Goal: Transaction & Acquisition: Purchase product/service

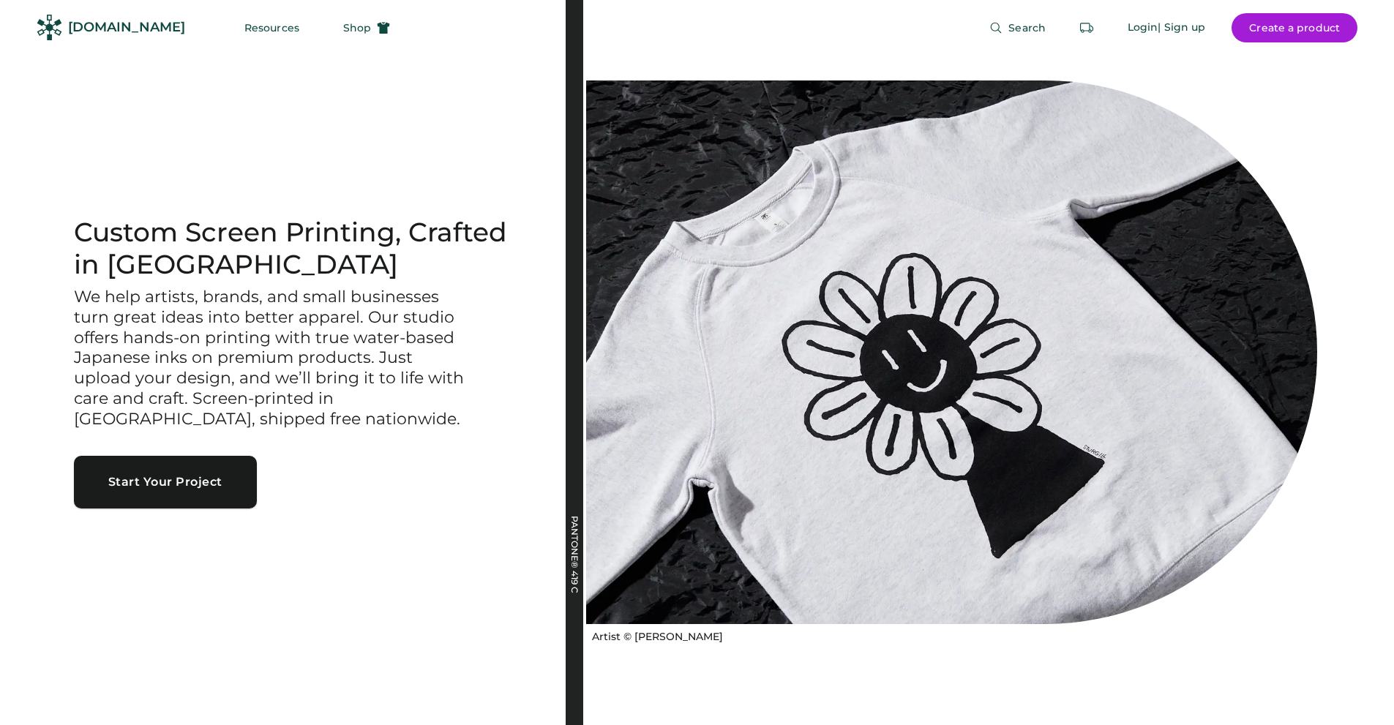
click at [151, 483] on button "Start Your Project" at bounding box center [165, 482] width 183 height 53
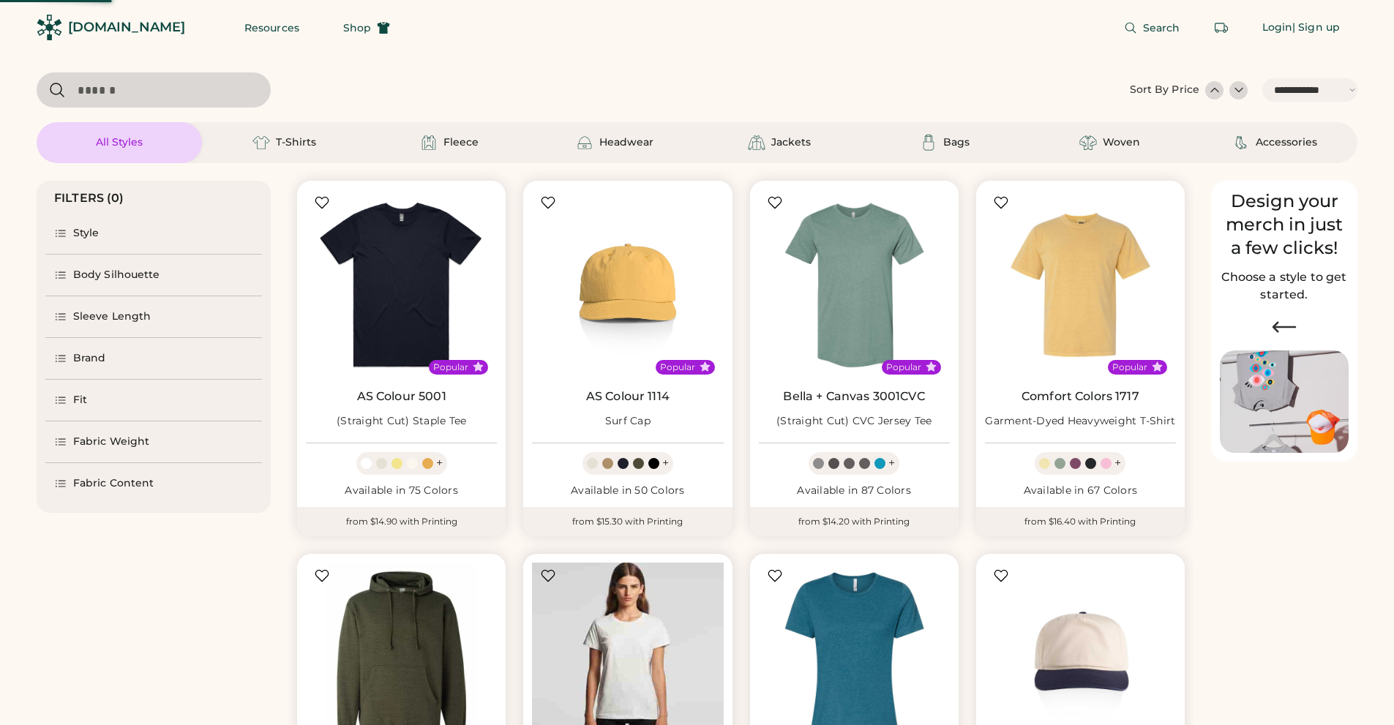
select select "*****"
select select "*"
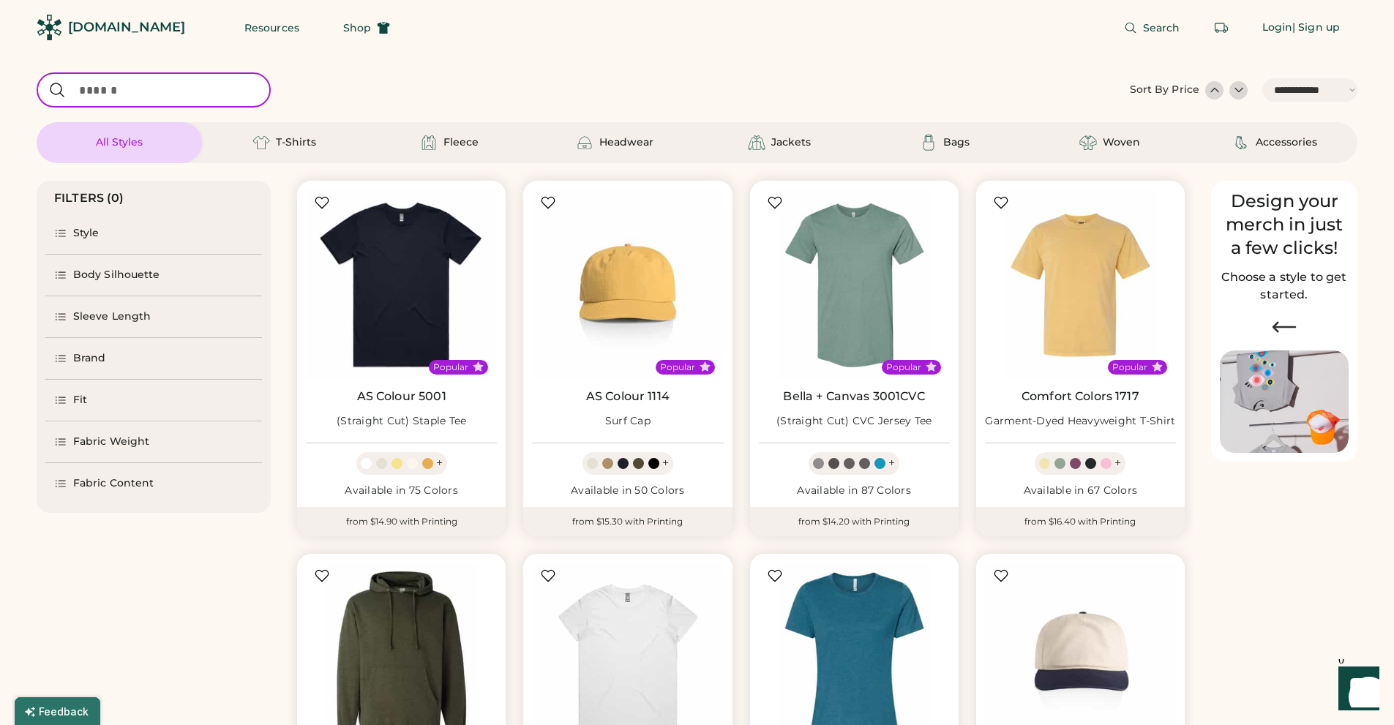
click at [124, 89] on input "input" at bounding box center [154, 89] width 234 height 35
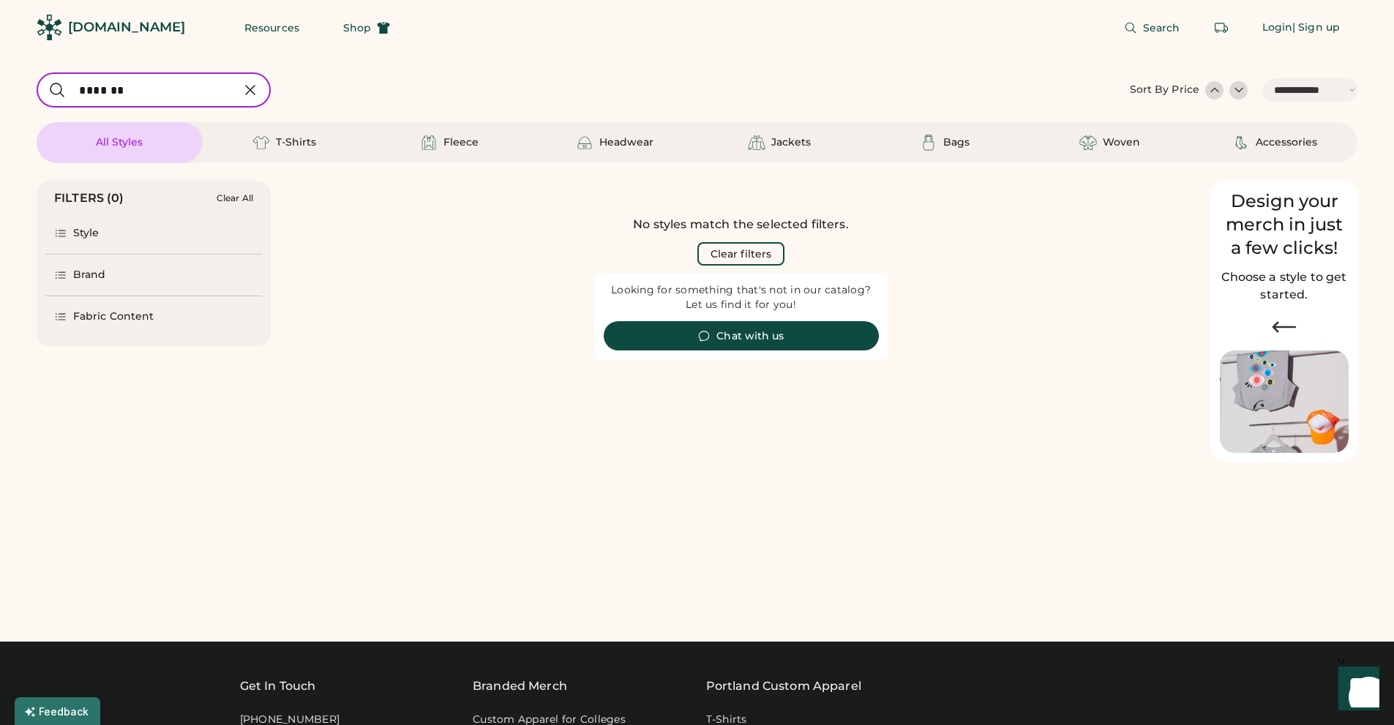
type input "*******"
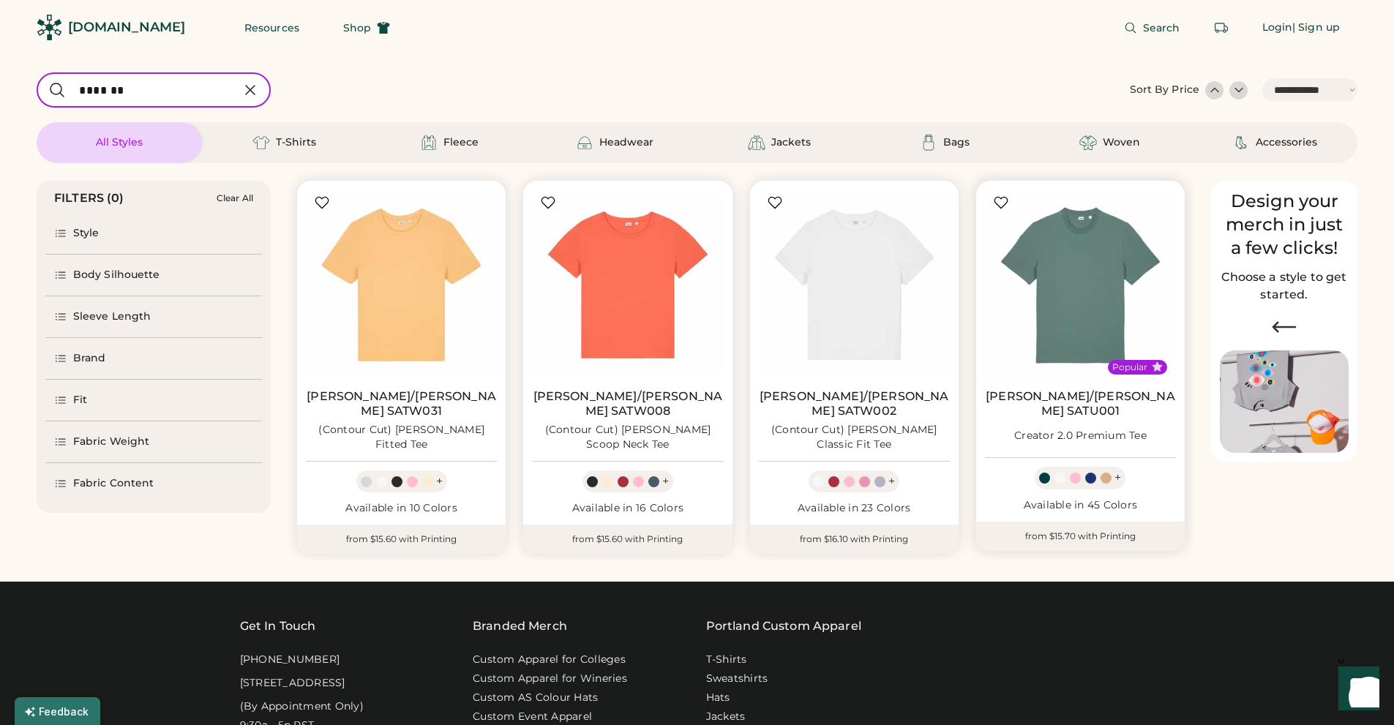
click at [1117, 470] on div "+" at bounding box center [1117, 478] width 7 height 16
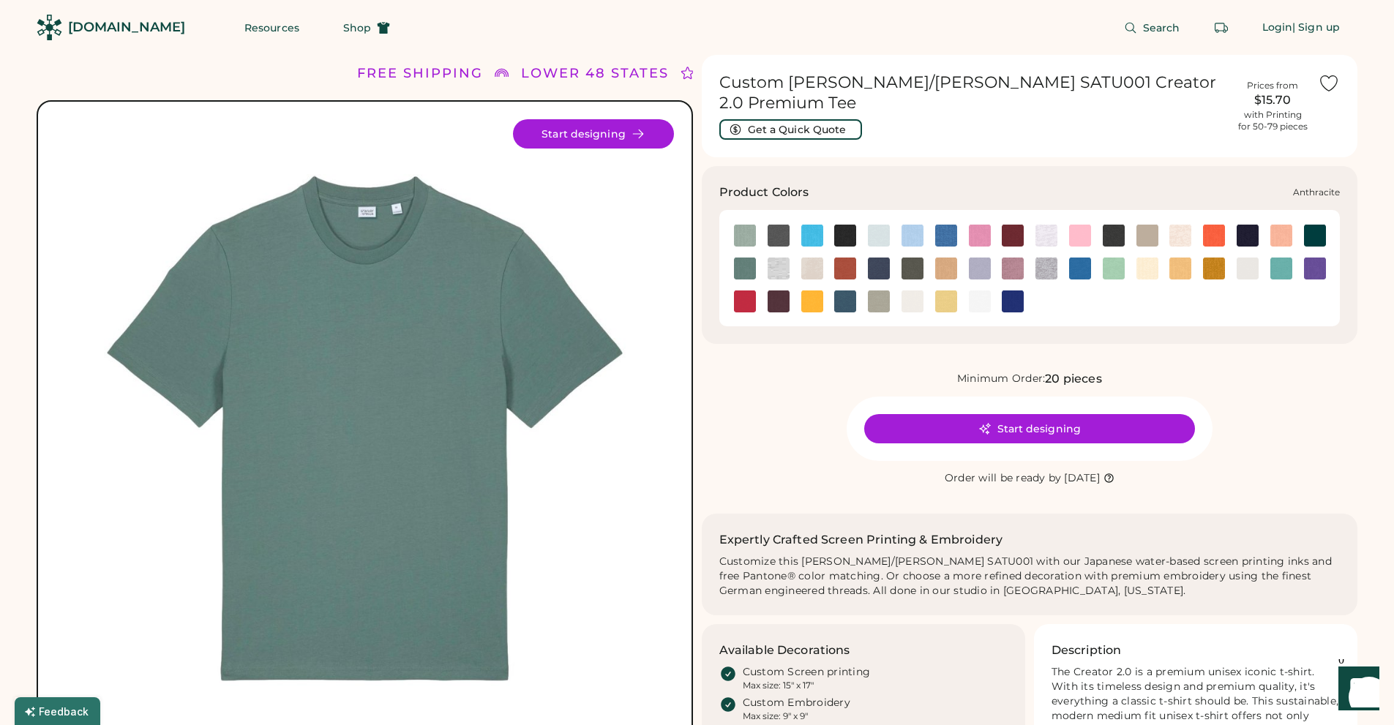
click at [779, 225] on img at bounding box center [779, 236] width 22 height 22
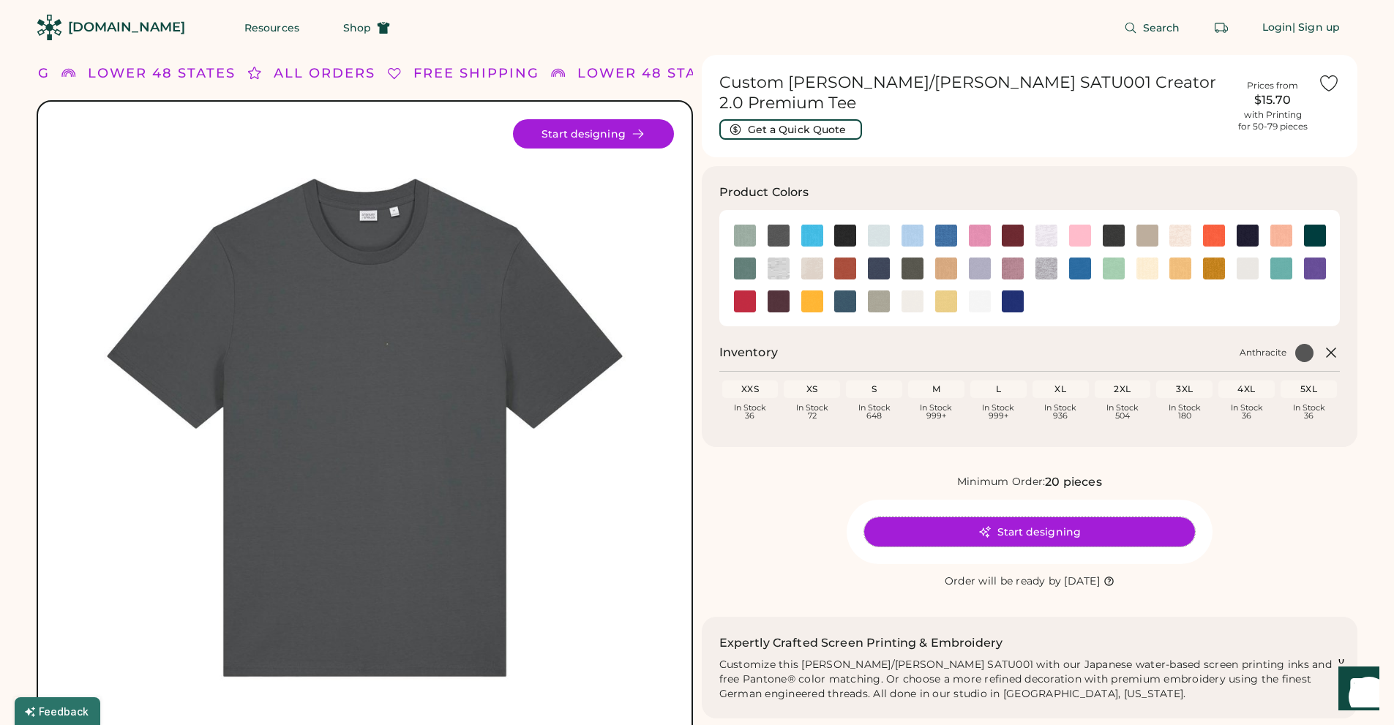
click at [1026, 517] on button "Start designing" at bounding box center [1029, 531] width 331 height 29
click at [1245, 258] on img at bounding box center [1248, 269] width 22 height 22
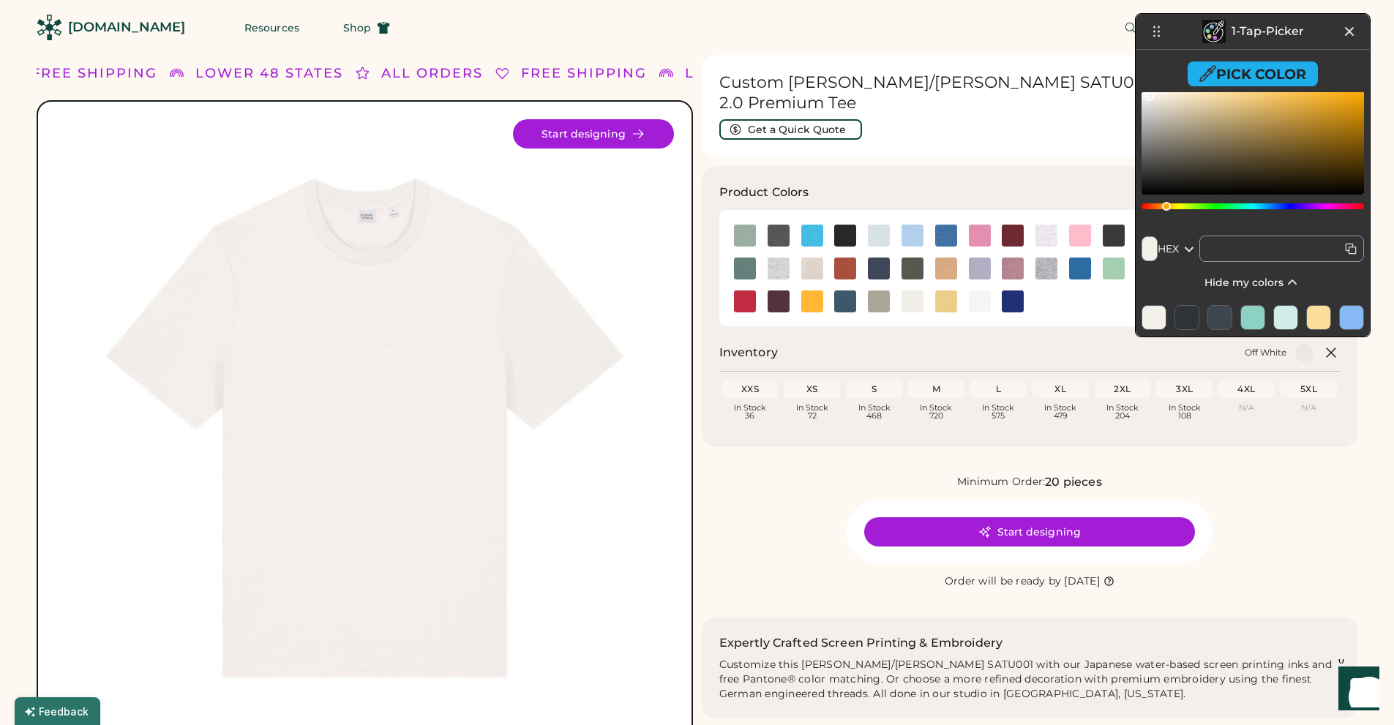
click at [1318, 45] on header "1-Tap-Picker" at bounding box center [1253, 32] width 234 height 36
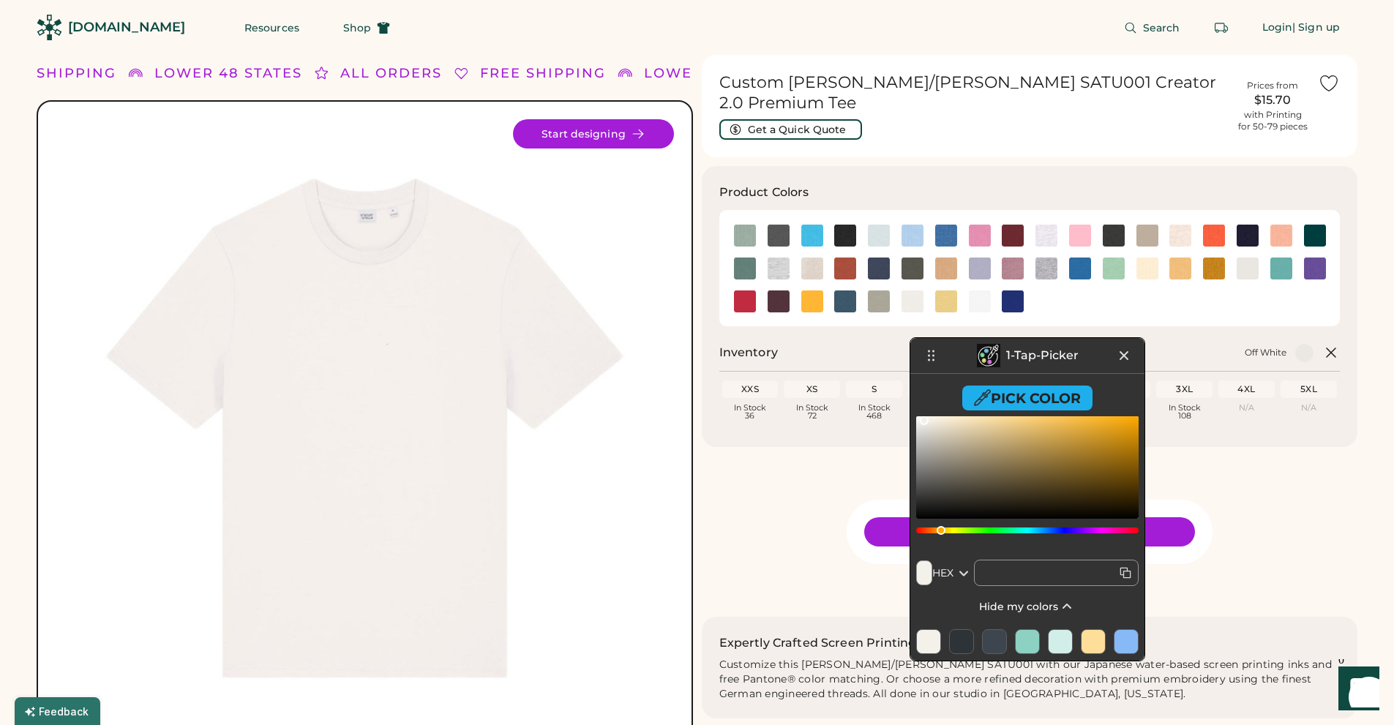
drag, startPoint x: 1315, startPoint y: 42, endPoint x: 1091, endPoint y: 367, distance: 394.6
click at [1091, 367] on header "1-Tap-Picker" at bounding box center [1027, 356] width 234 height 36
click at [1006, 400] on button "Pick Color" at bounding box center [1027, 398] width 130 height 25
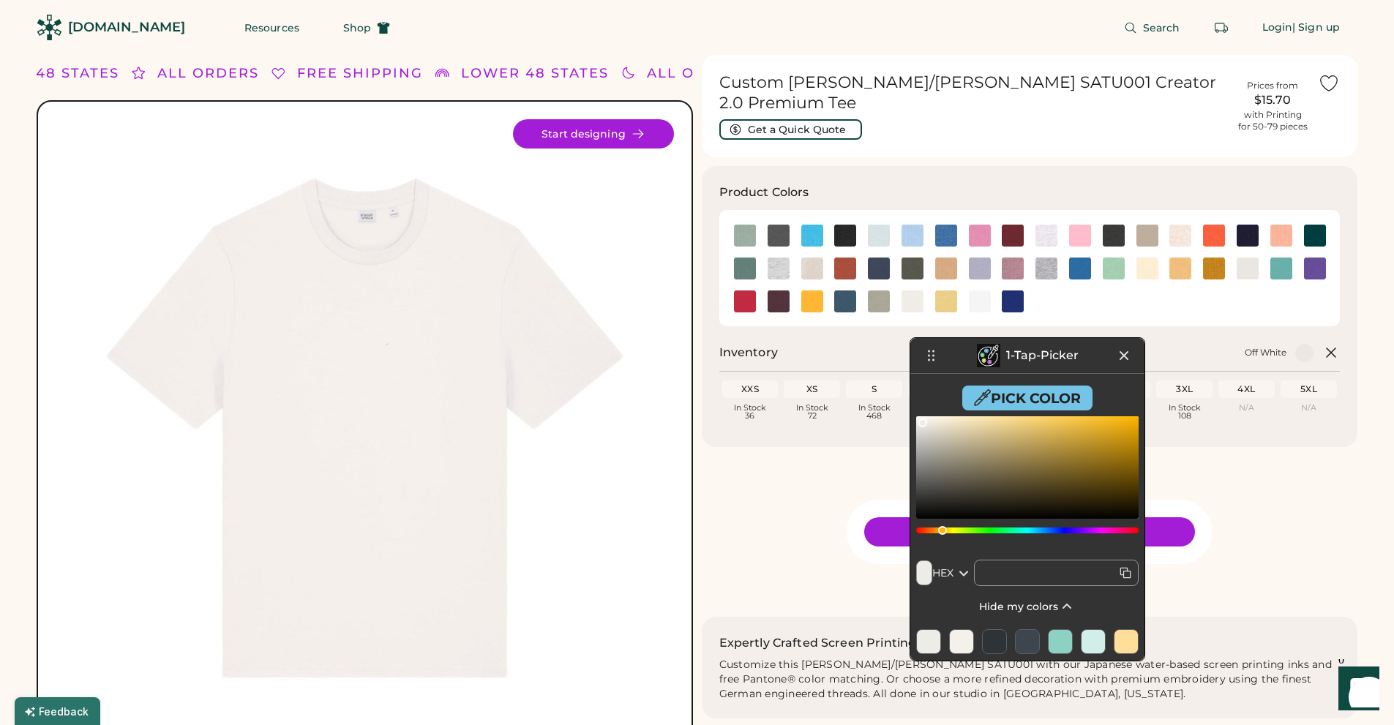
click at [1035, 397] on button "Pick Color" at bounding box center [1027, 398] width 130 height 25
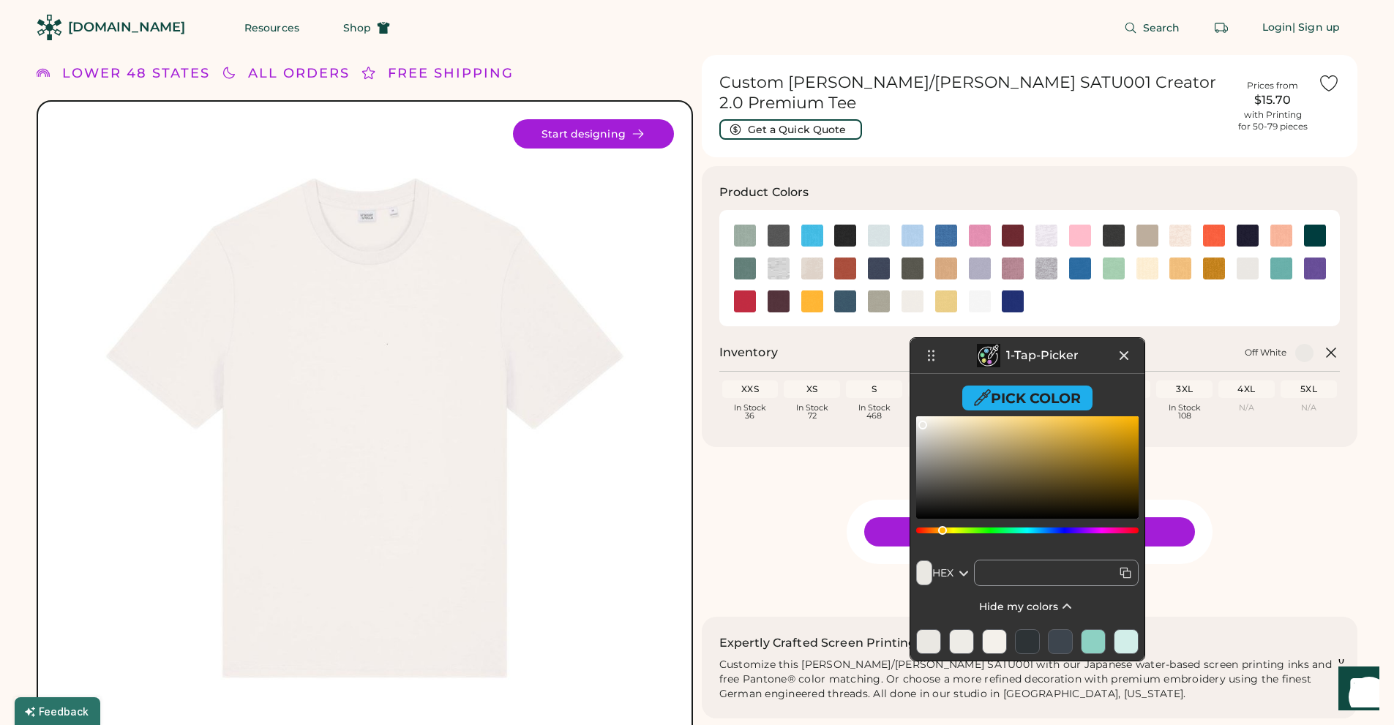
click at [928, 645] on div at bounding box center [928, 641] width 25 height 25
click at [956, 642] on div at bounding box center [961, 641] width 25 height 25
click at [989, 644] on div at bounding box center [994, 641] width 25 height 25
click at [1063, 603] on icon at bounding box center [1067, 607] width 18 height 18
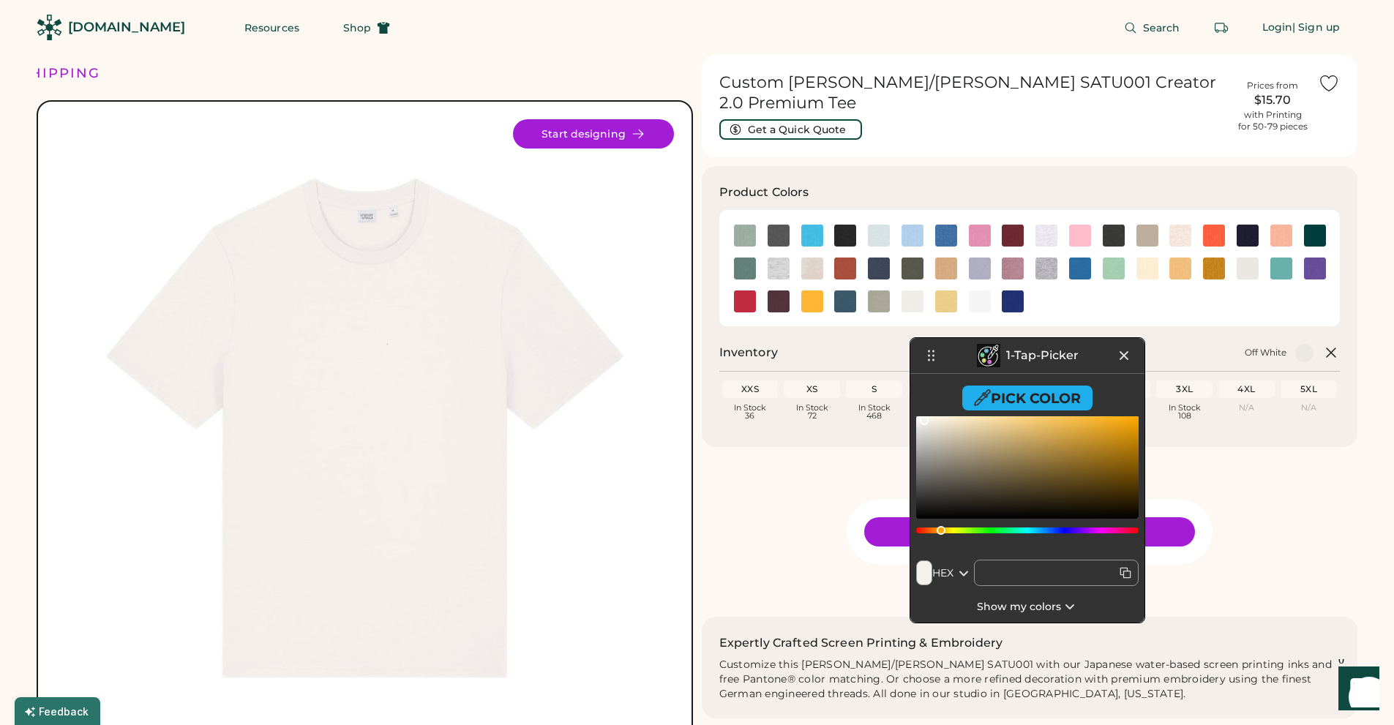
click at [1065, 610] on icon at bounding box center [1070, 607] width 18 height 18
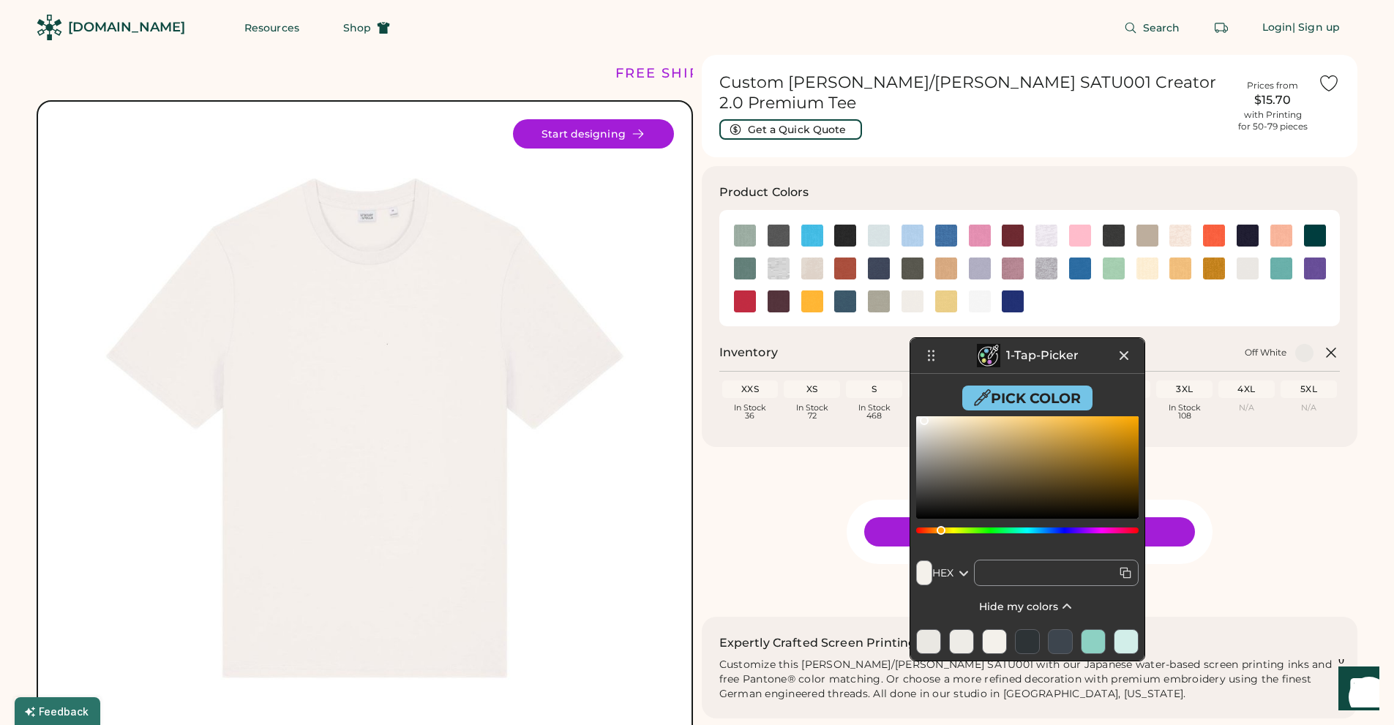
click at [1034, 397] on button "Pick Color" at bounding box center [1027, 398] width 130 height 25
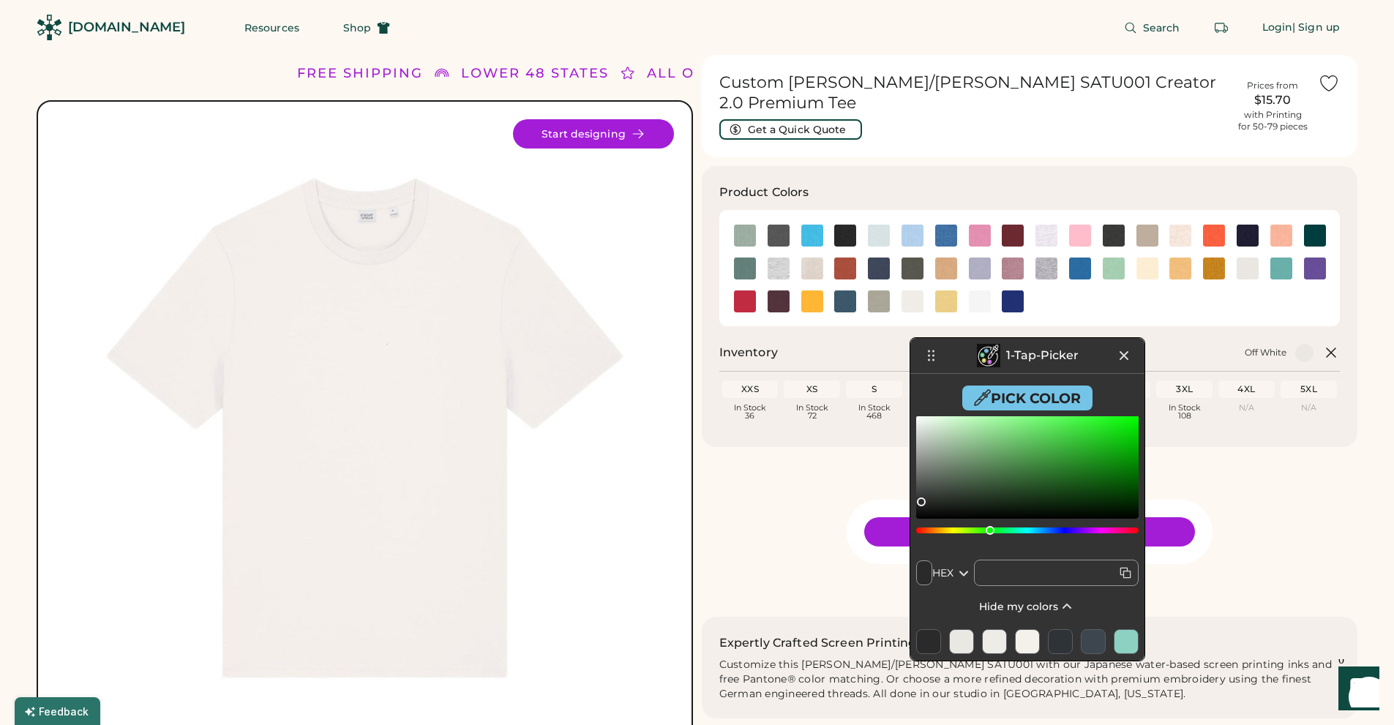
click at [1005, 398] on button "Pick Color" at bounding box center [1027, 398] width 130 height 25
click at [1018, 401] on button "Pick Color" at bounding box center [1027, 398] width 130 height 25
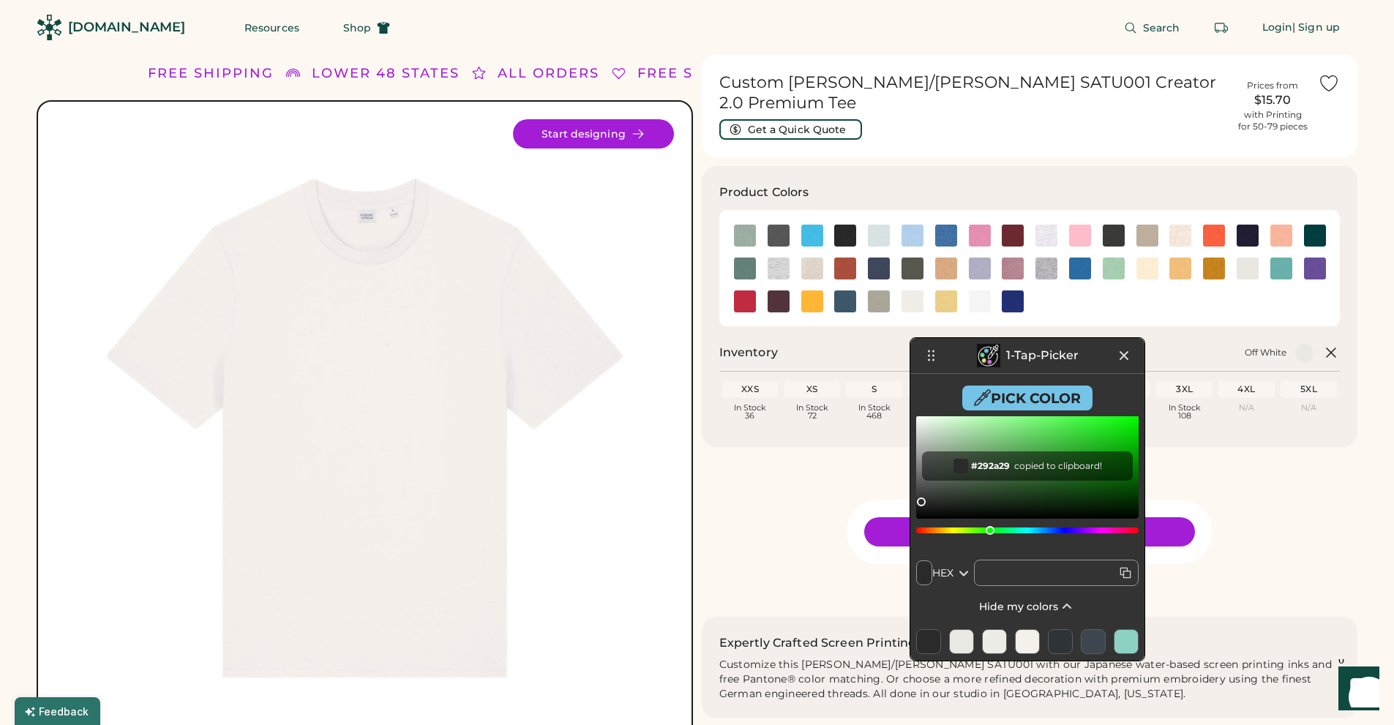
click at [1040, 402] on button "Pick Color" at bounding box center [1027, 398] width 130 height 25
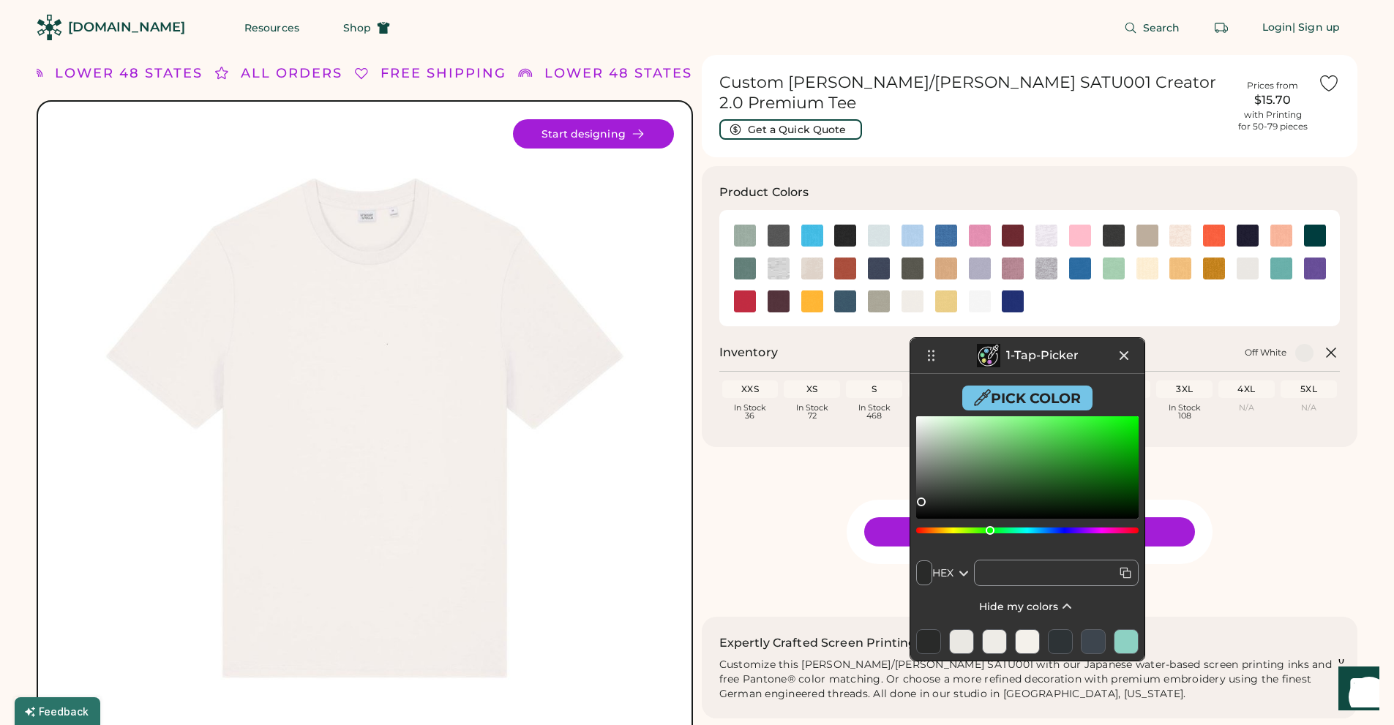
click at [1025, 395] on button "Pick Color" at bounding box center [1027, 398] width 130 height 25
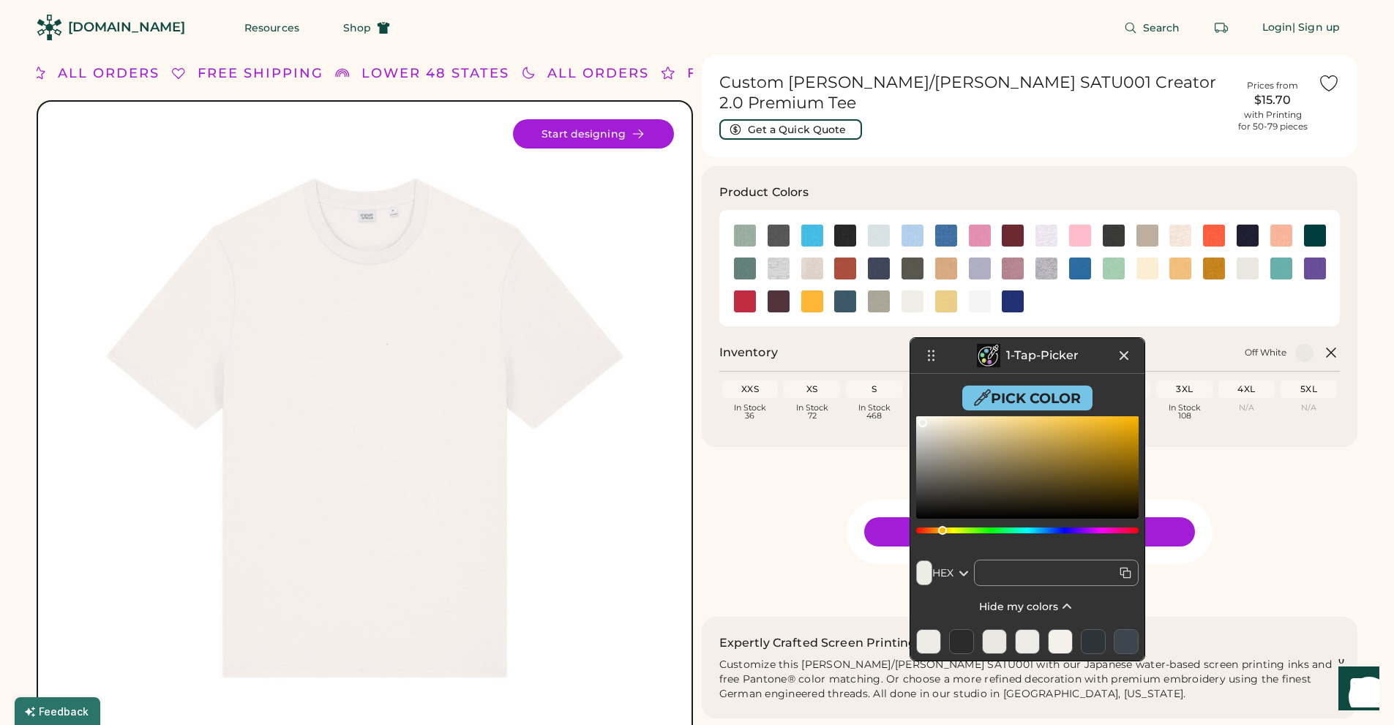
click at [1000, 394] on button "Pick Color" at bounding box center [1027, 398] width 130 height 25
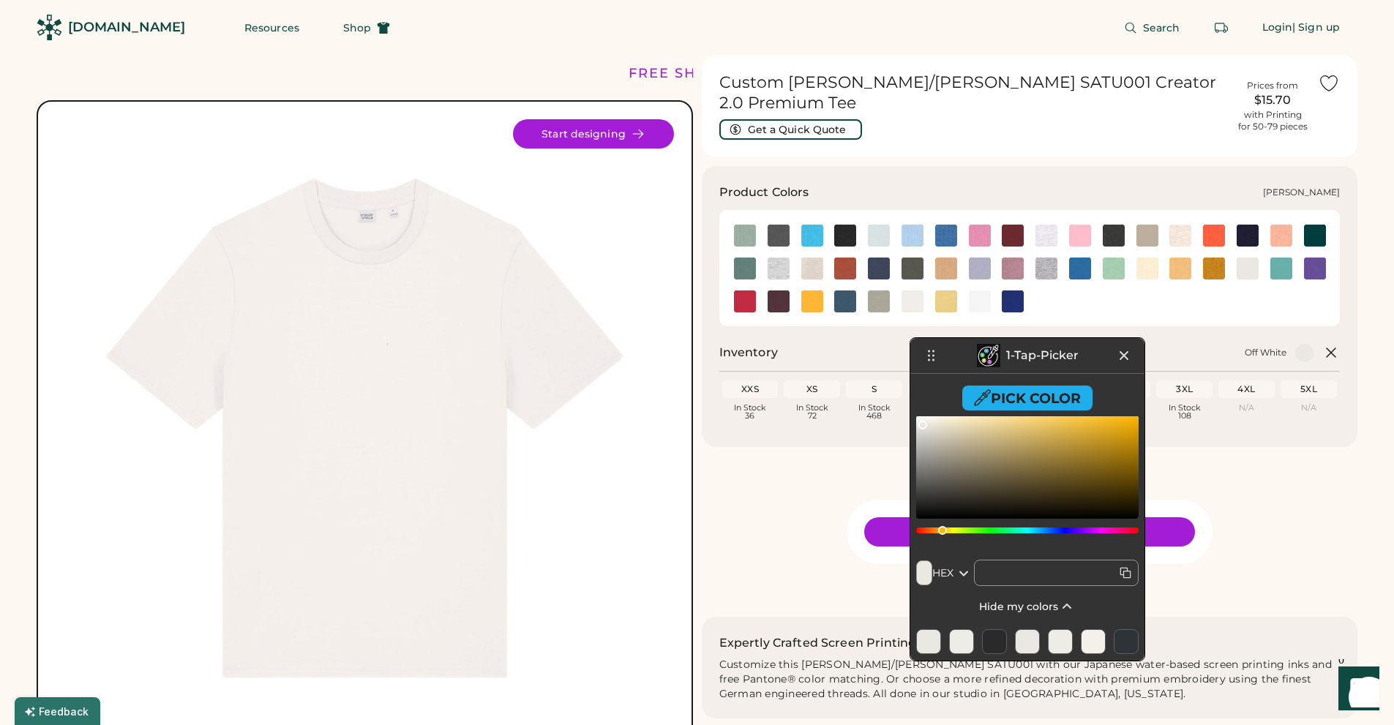
click at [811, 258] on img at bounding box center [812, 269] width 22 height 22
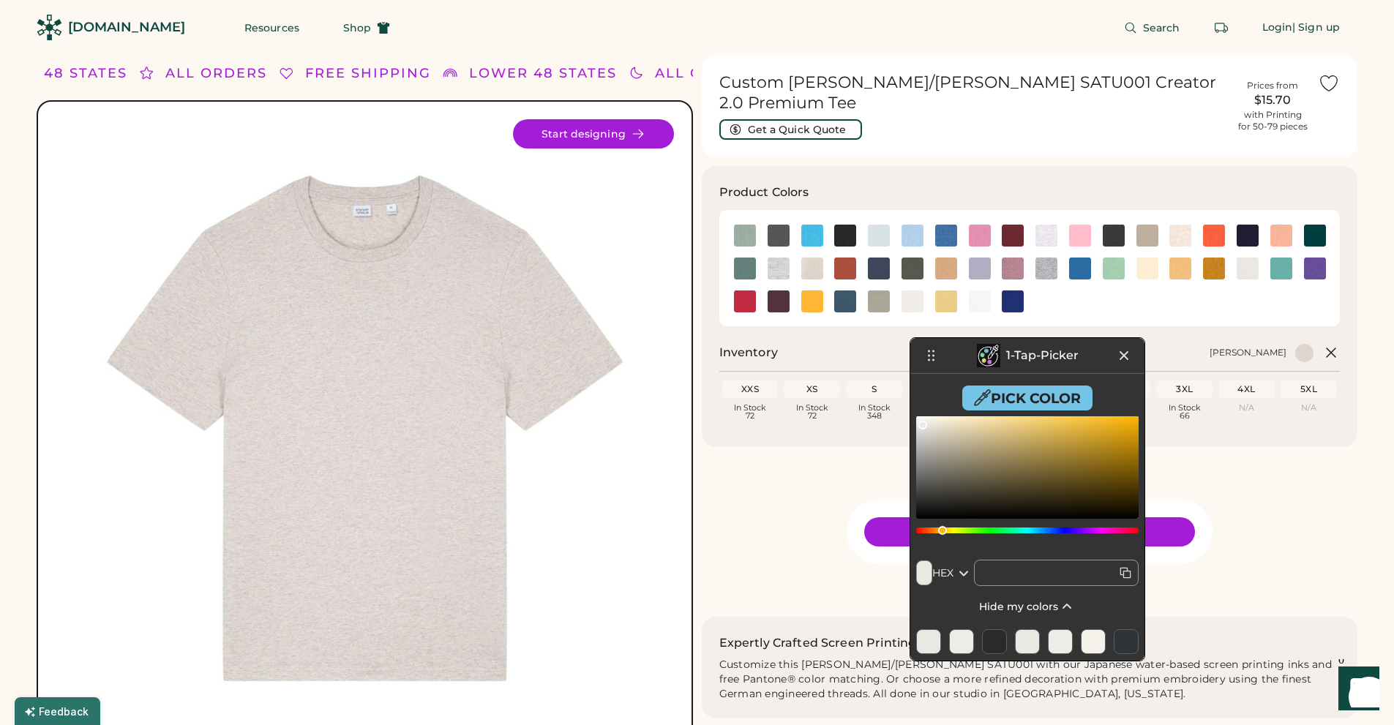
click at [1006, 400] on button "Pick Color" at bounding box center [1027, 398] width 130 height 25
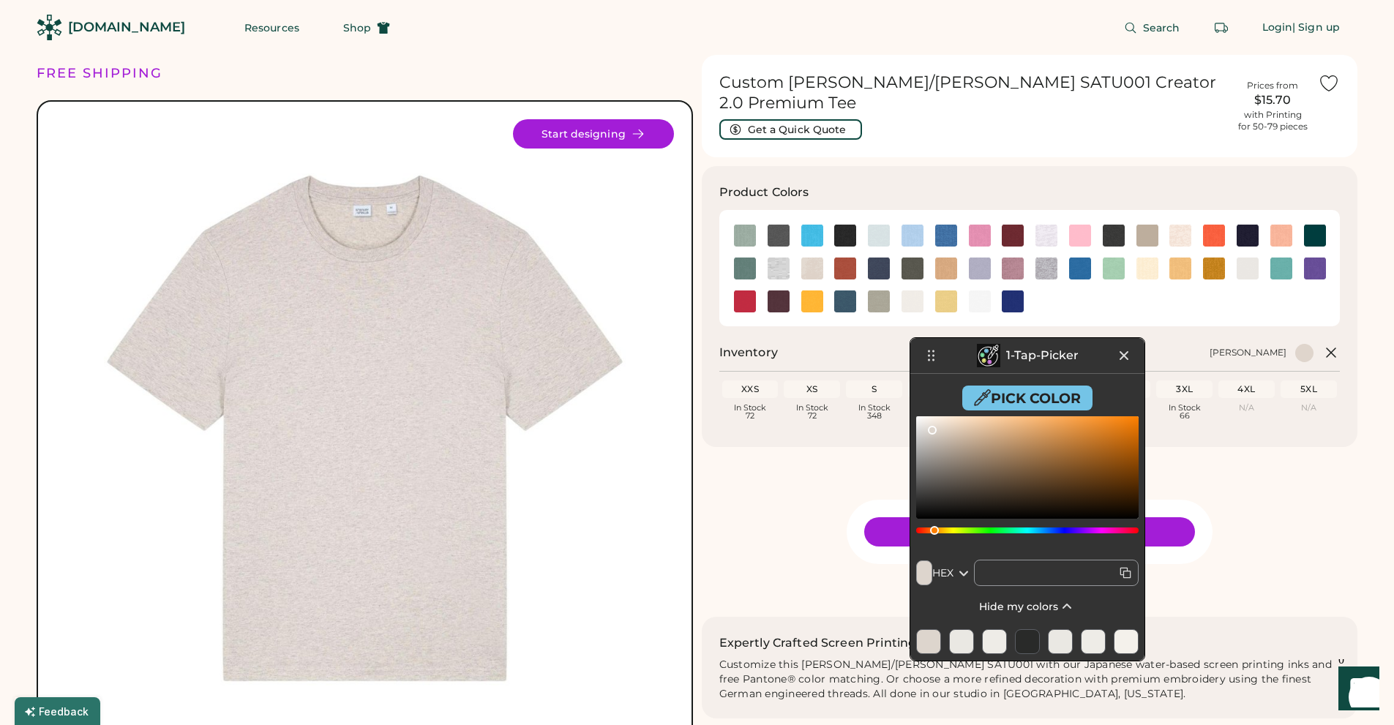
click at [1020, 402] on button "Pick Color" at bounding box center [1027, 398] width 130 height 25
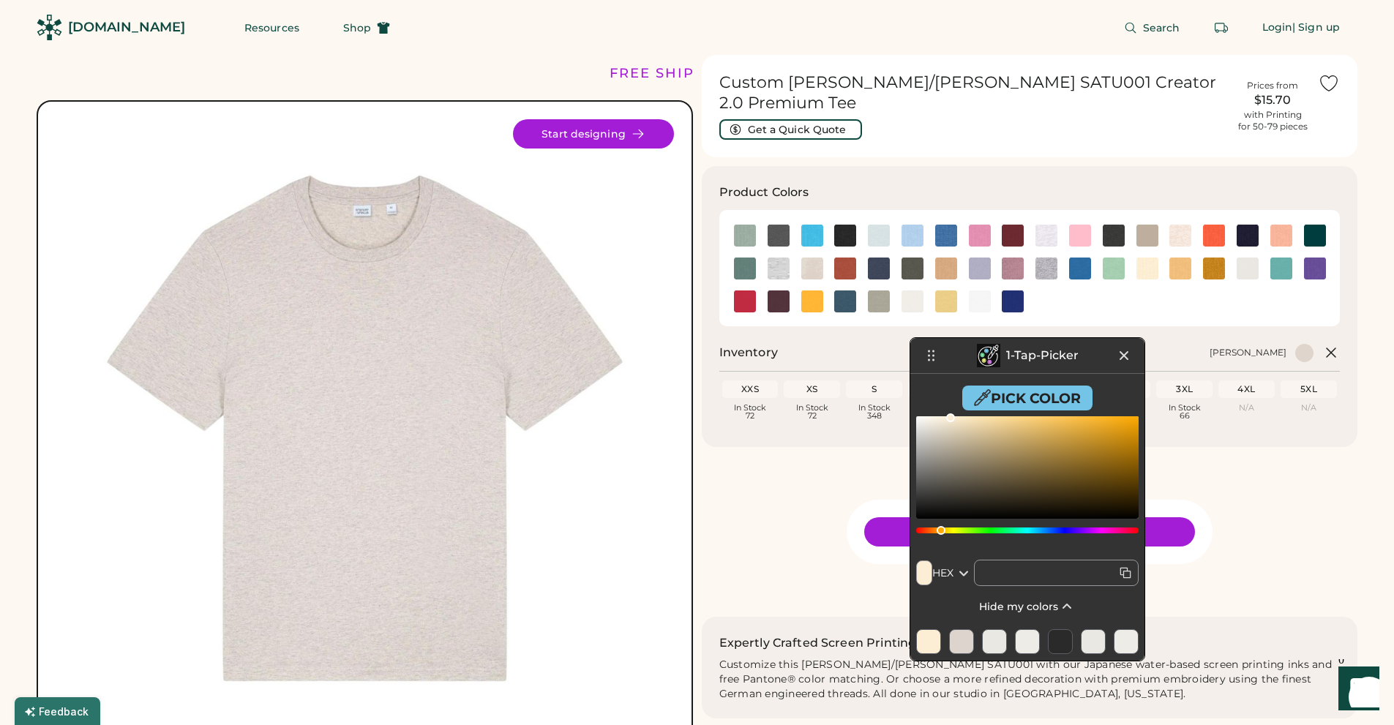
click at [1042, 397] on button "Pick Color" at bounding box center [1027, 398] width 130 height 25
click at [1016, 401] on button "Pick Color" at bounding box center [1027, 398] width 130 height 25
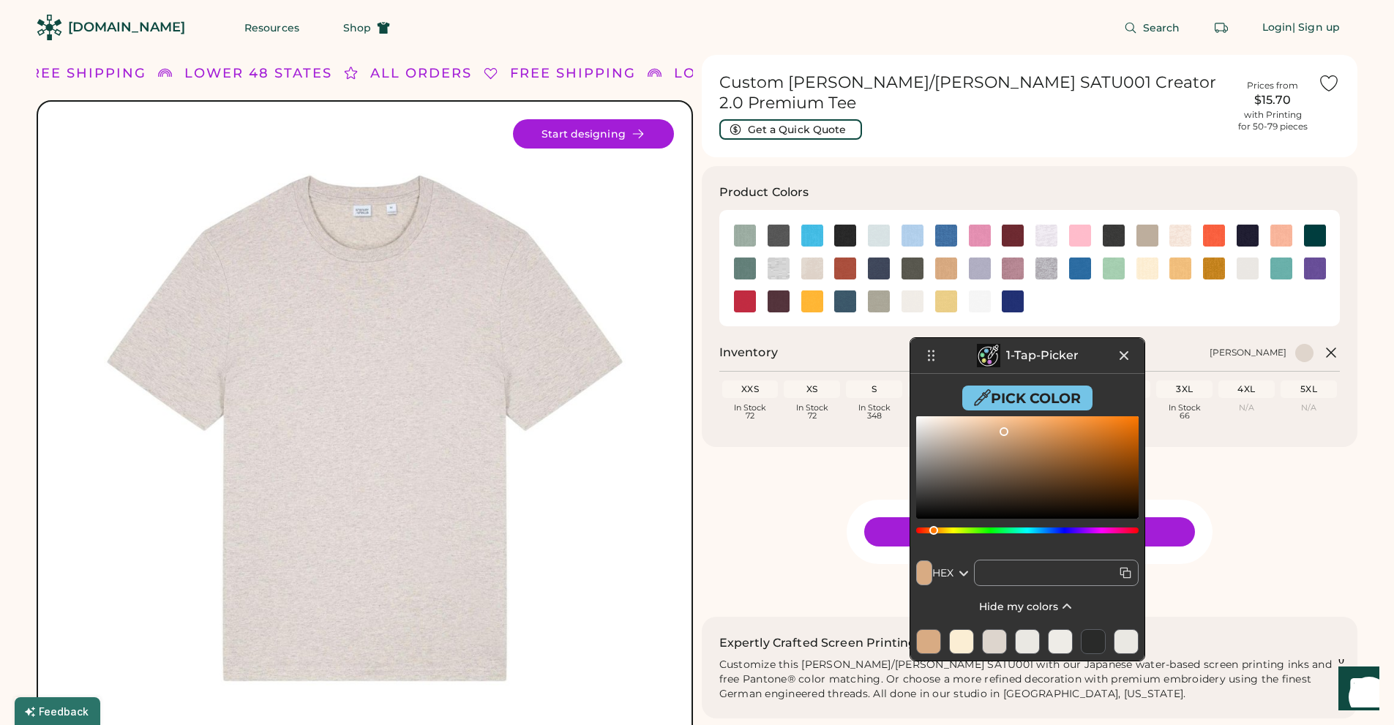
click at [1001, 401] on button "Pick Color" at bounding box center [1027, 398] width 130 height 25
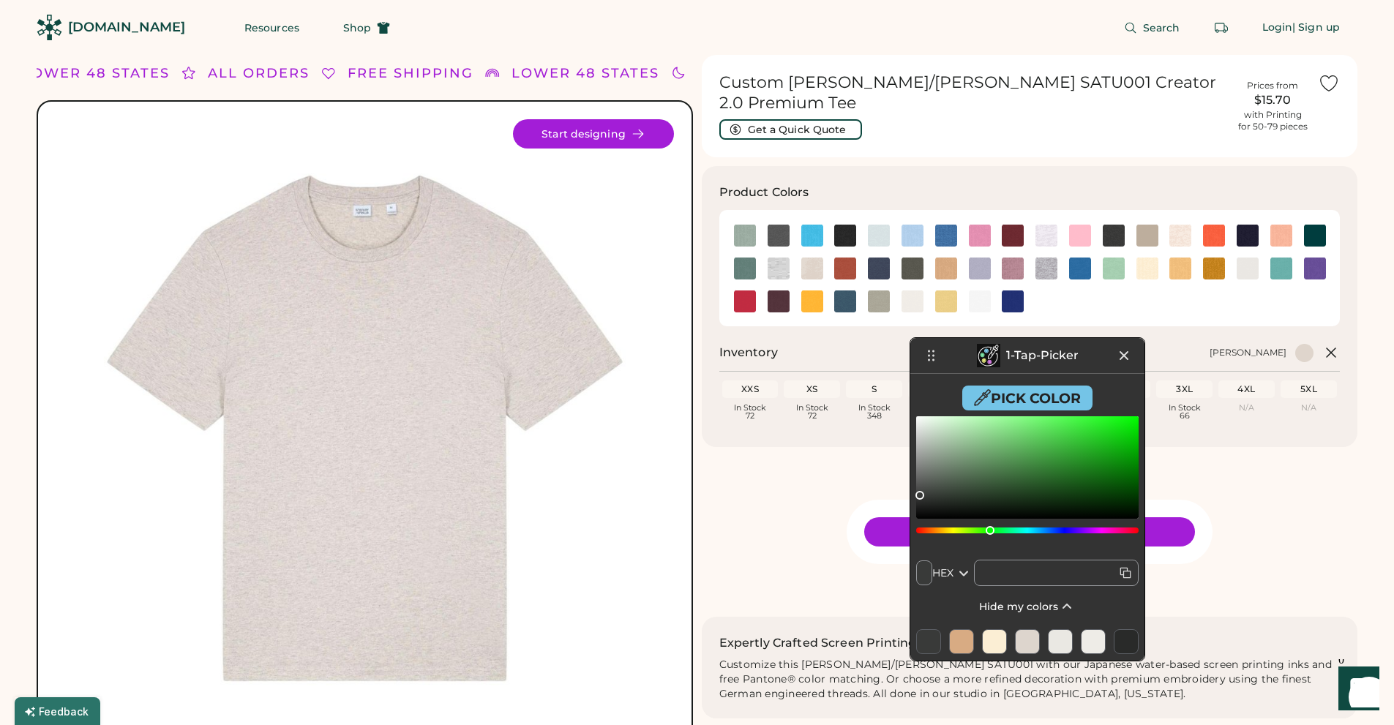
click at [1005, 399] on button "Pick Color" at bounding box center [1027, 398] width 130 height 25
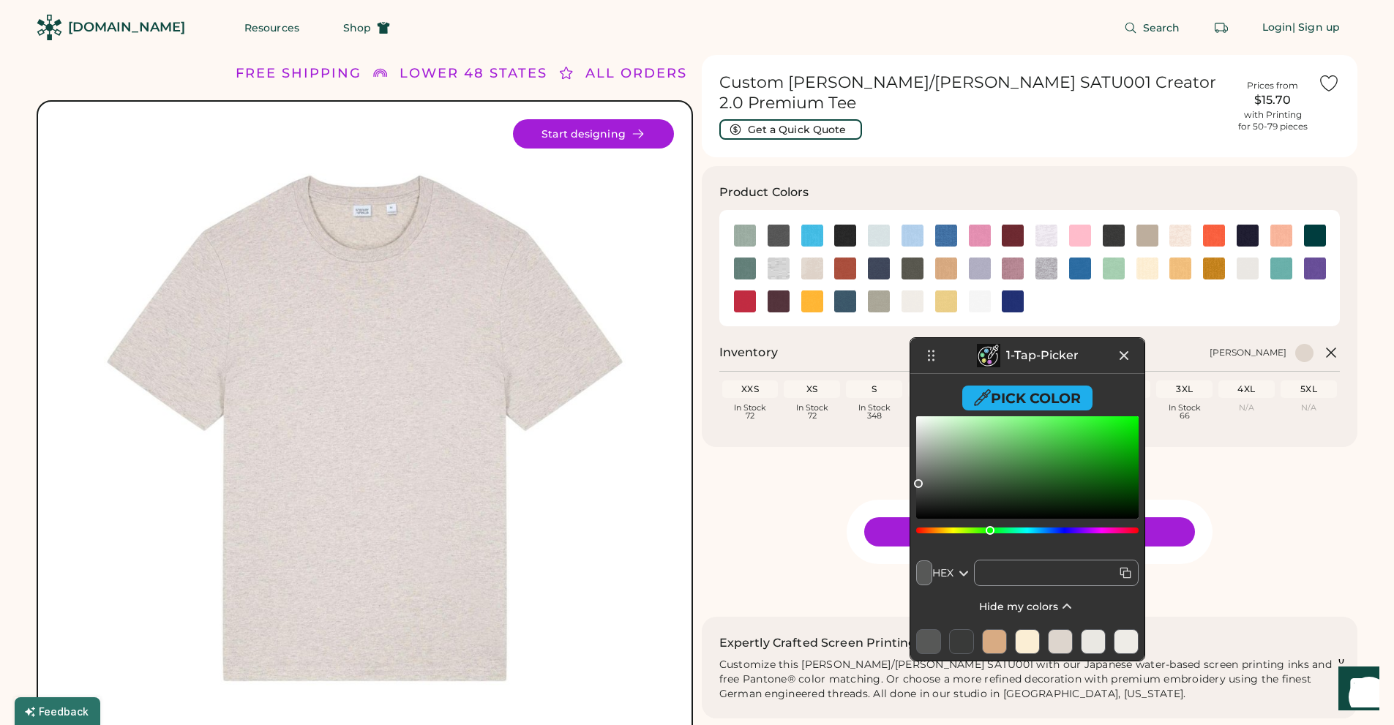
click at [928, 640] on div at bounding box center [928, 641] width 25 height 25
click at [1125, 574] on icon at bounding box center [1125, 573] width 15 height 15
click at [1125, 574] on input "text" at bounding box center [1056, 573] width 165 height 26
click at [958, 641] on div at bounding box center [961, 641] width 25 height 25
click at [1125, 571] on icon at bounding box center [1127, 574] width 7 height 7
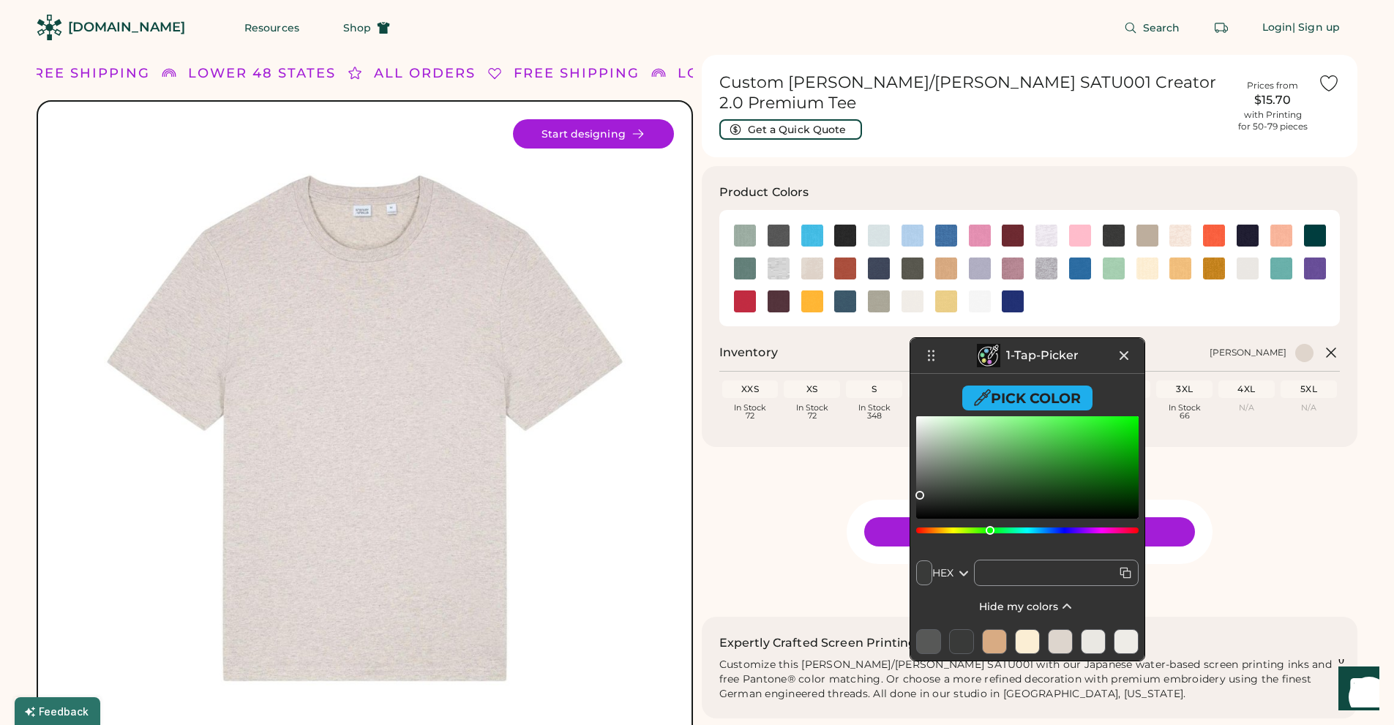
click at [1125, 571] on input "text" at bounding box center [1056, 573] width 165 height 26
click at [993, 643] on div at bounding box center [994, 641] width 25 height 25
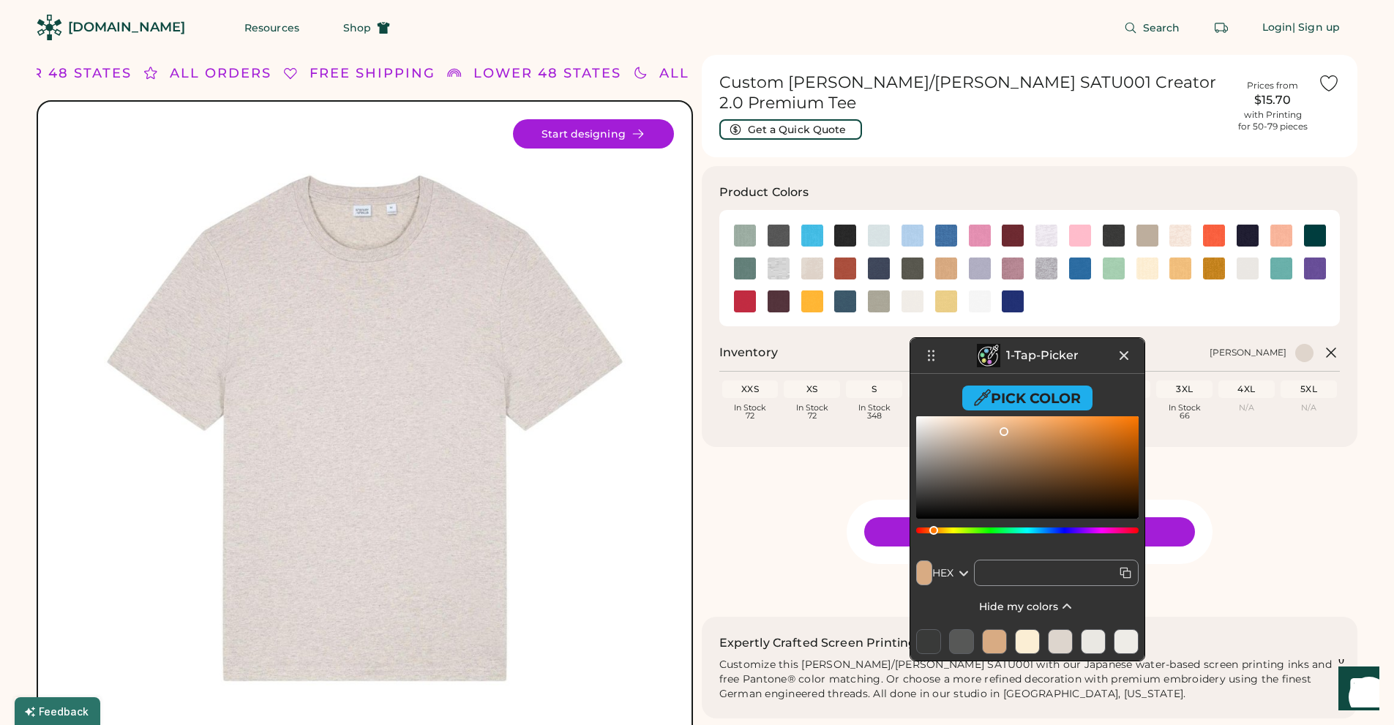
click at [1128, 574] on icon at bounding box center [1125, 573] width 15 height 15
click at [1128, 574] on input "text" at bounding box center [1056, 573] width 165 height 26
click at [1027, 641] on div at bounding box center [1027, 641] width 25 height 25
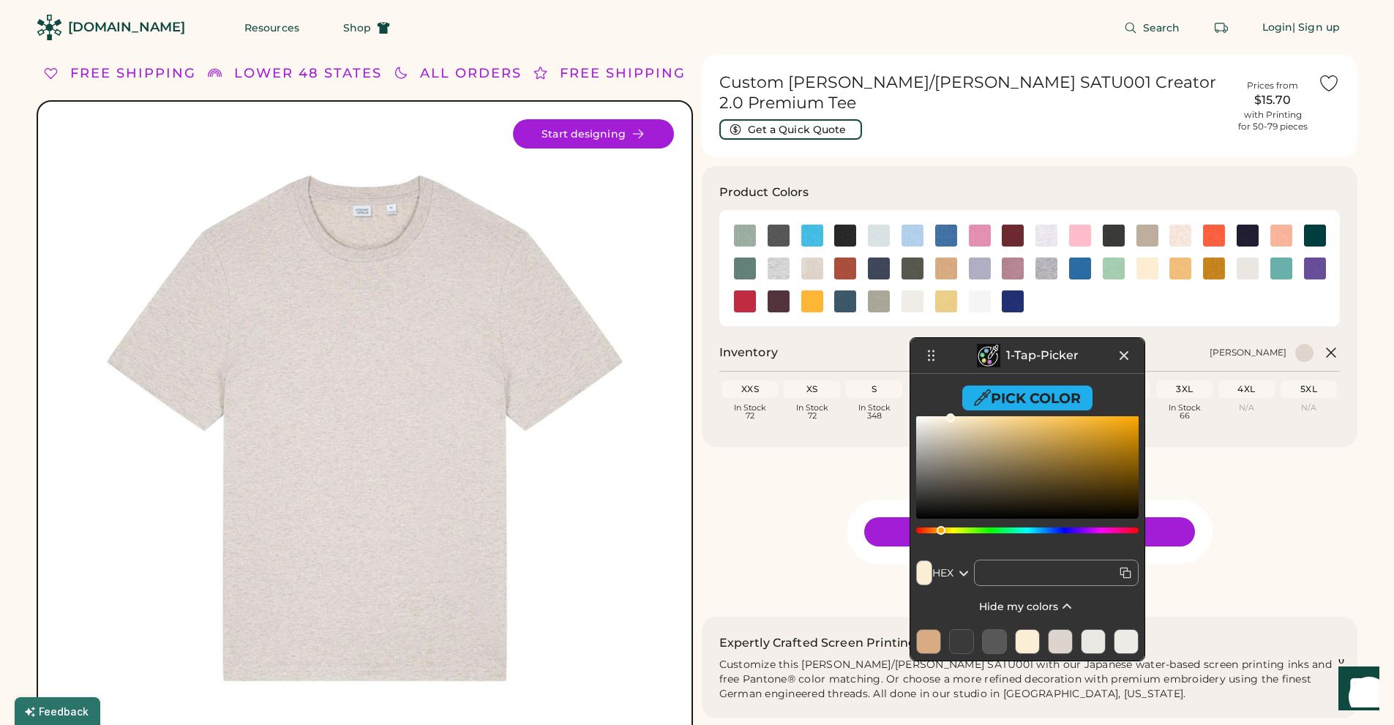
click at [1124, 575] on icon at bounding box center [1127, 574] width 7 height 7
click at [1124, 575] on input "text" at bounding box center [1056, 573] width 165 height 26
click at [1062, 641] on div at bounding box center [1060, 641] width 25 height 25
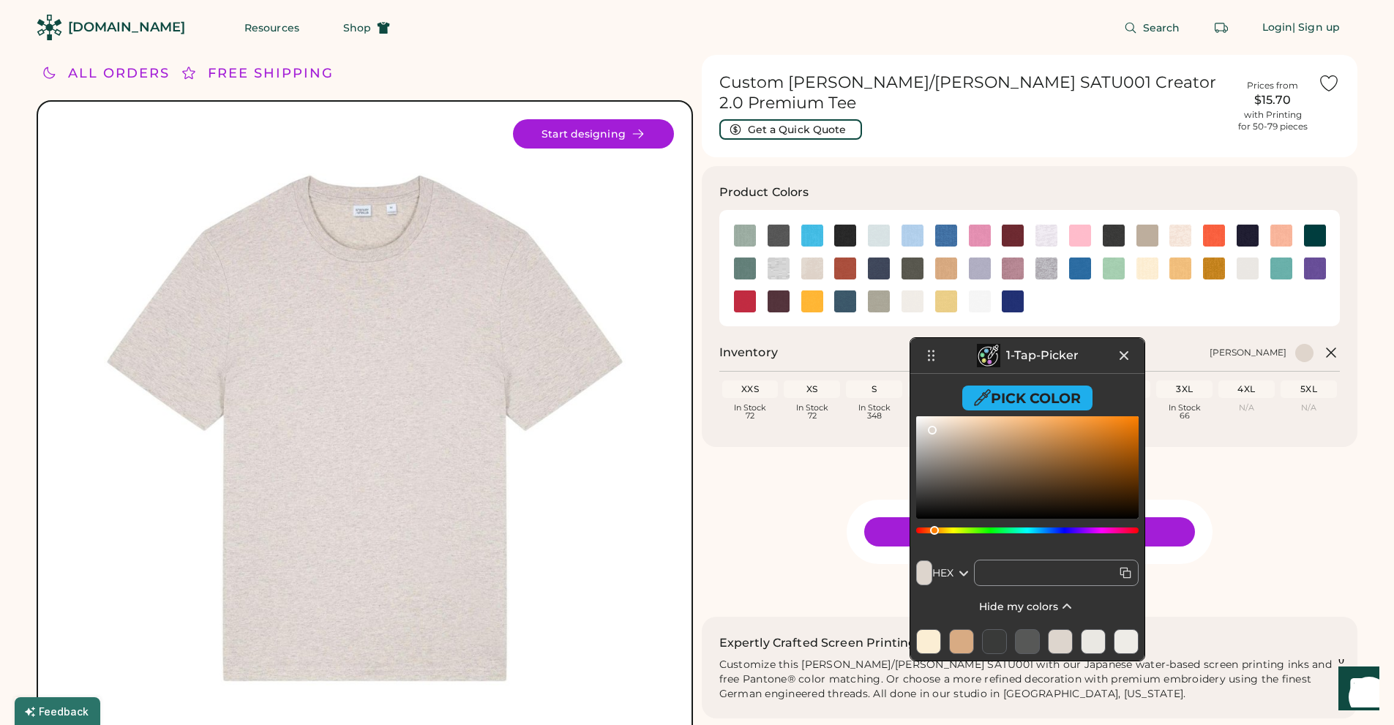
click at [1125, 574] on icon at bounding box center [1125, 573] width 15 height 15
click at [1125, 574] on input "text" at bounding box center [1056, 573] width 165 height 26
click at [1094, 642] on div at bounding box center [1093, 641] width 25 height 25
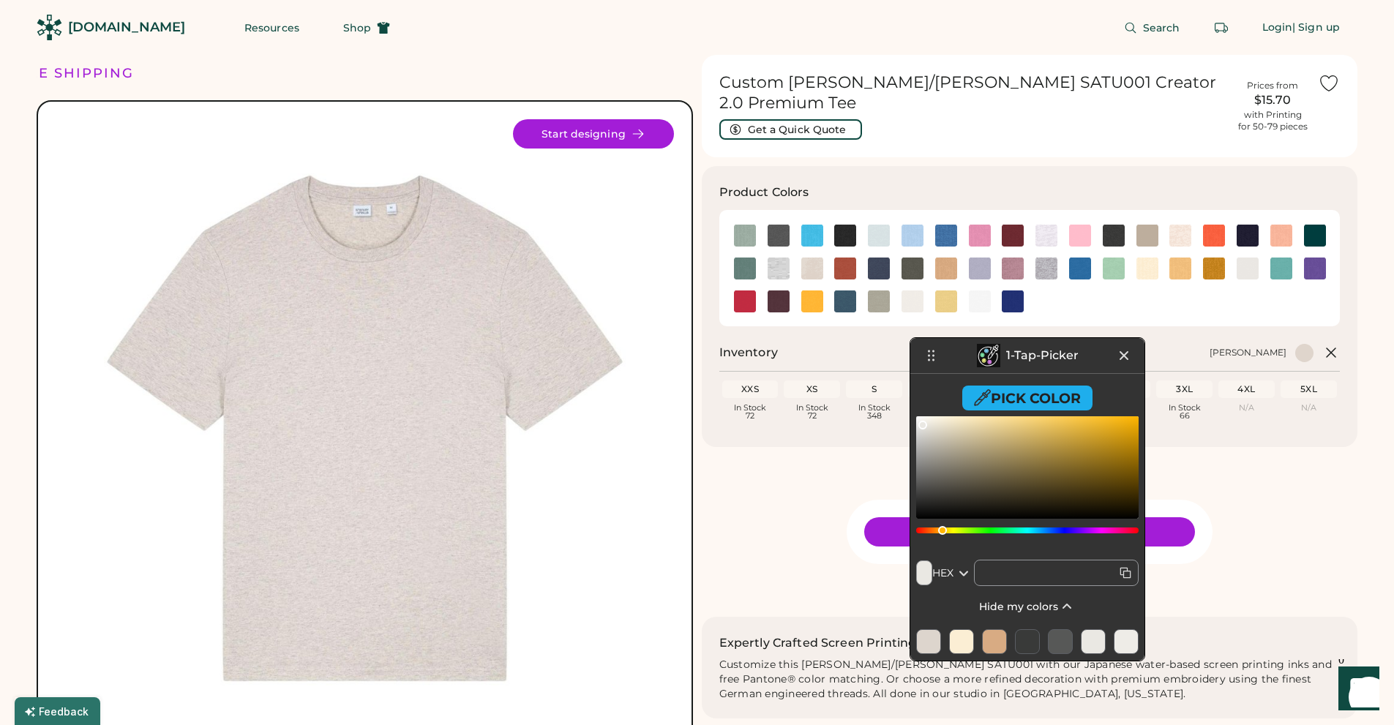
click at [1128, 573] on icon at bounding box center [1125, 573] width 15 height 15
click at [1128, 573] on input "text" at bounding box center [1056, 573] width 165 height 26
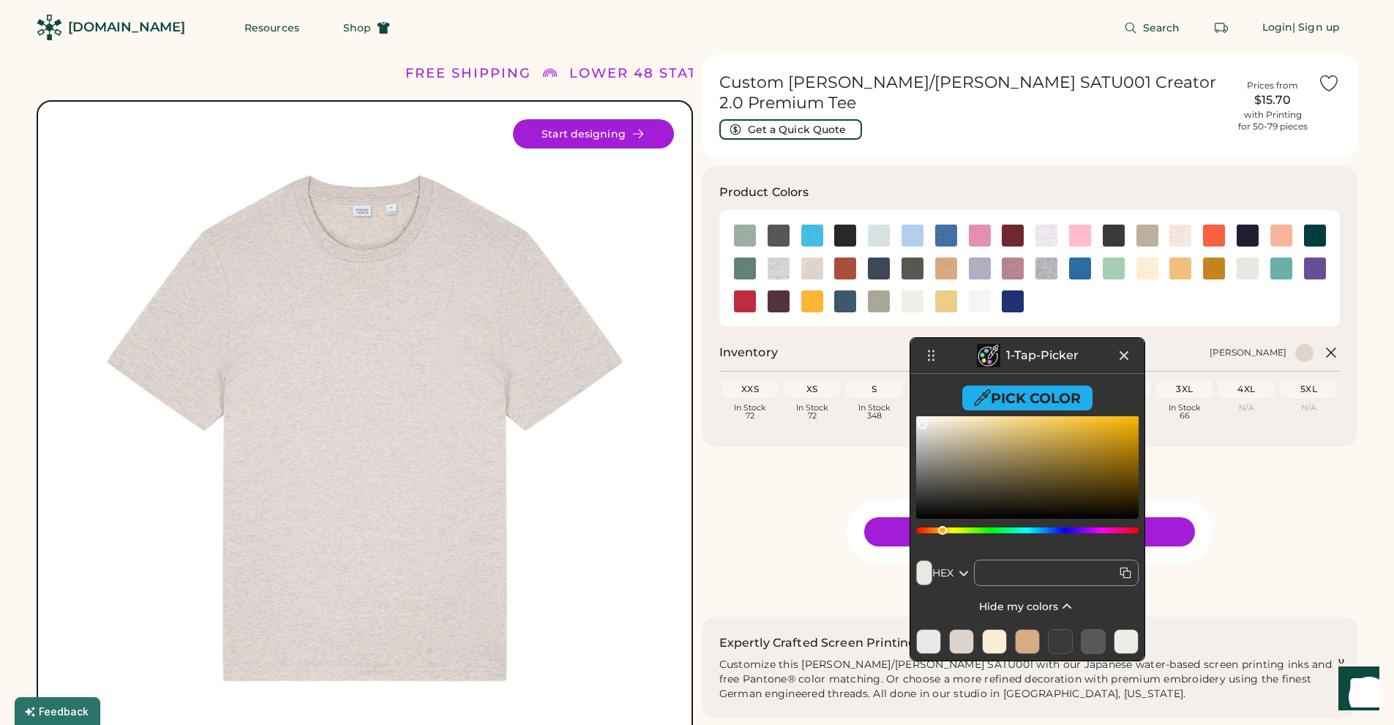
click at [1057, 639] on div at bounding box center [1060, 641] width 25 height 25
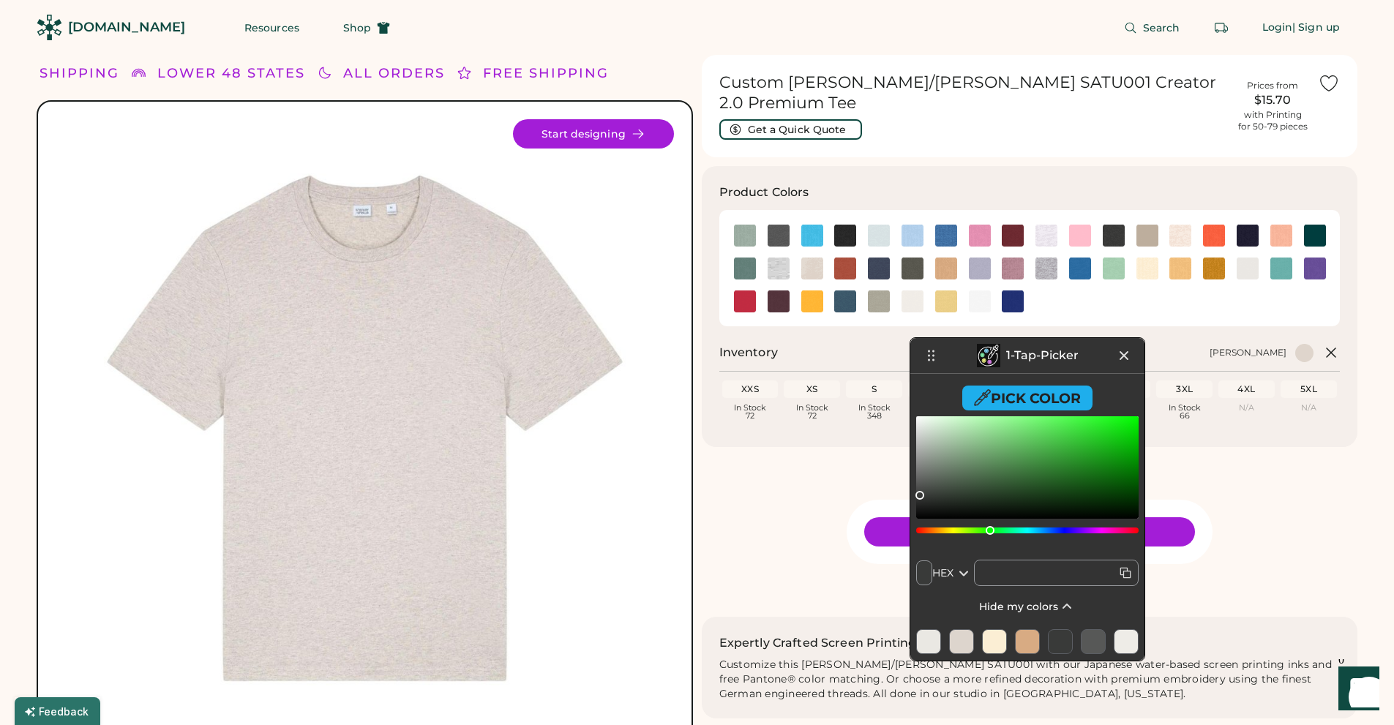
click at [992, 650] on div at bounding box center [994, 641] width 25 height 25
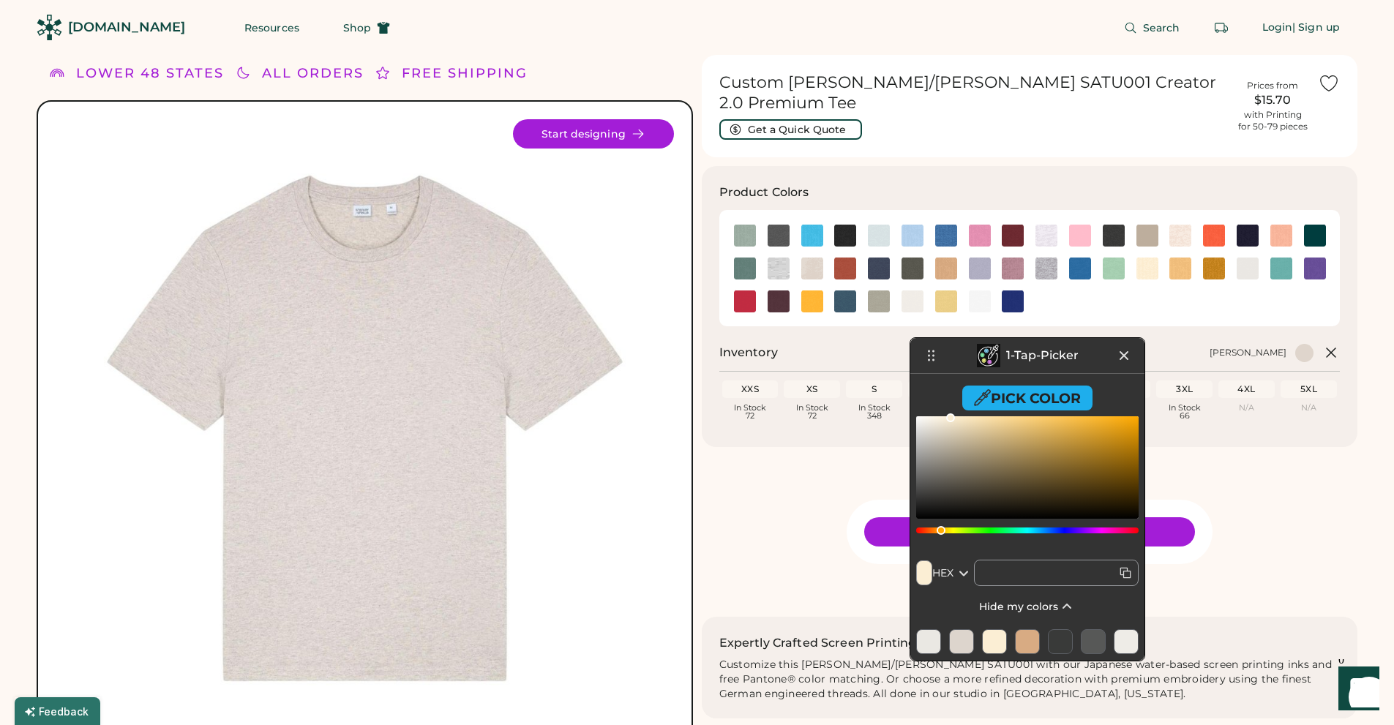
click at [1024, 637] on div at bounding box center [1027, 641] width 25 height 25
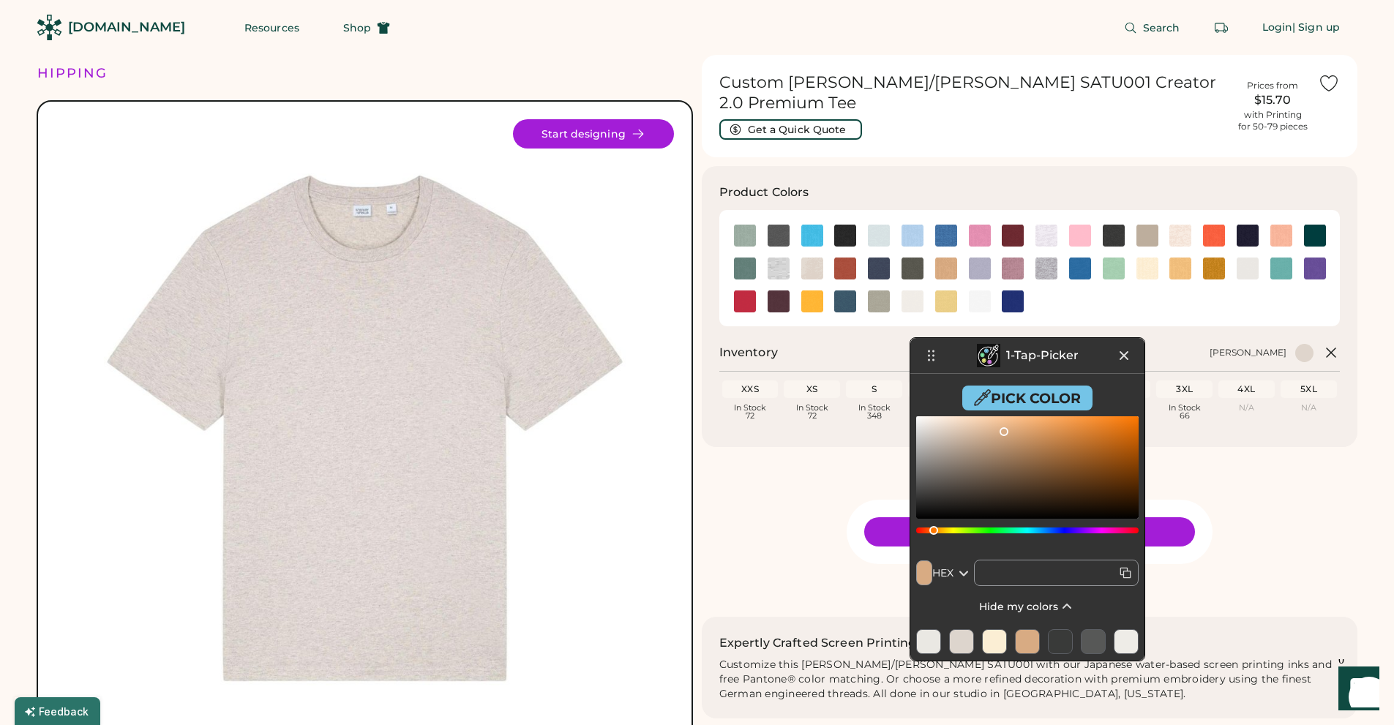
click at [1001, 394] on button "Pick Color" at bounding box center [1027, 398] width 130 height 25
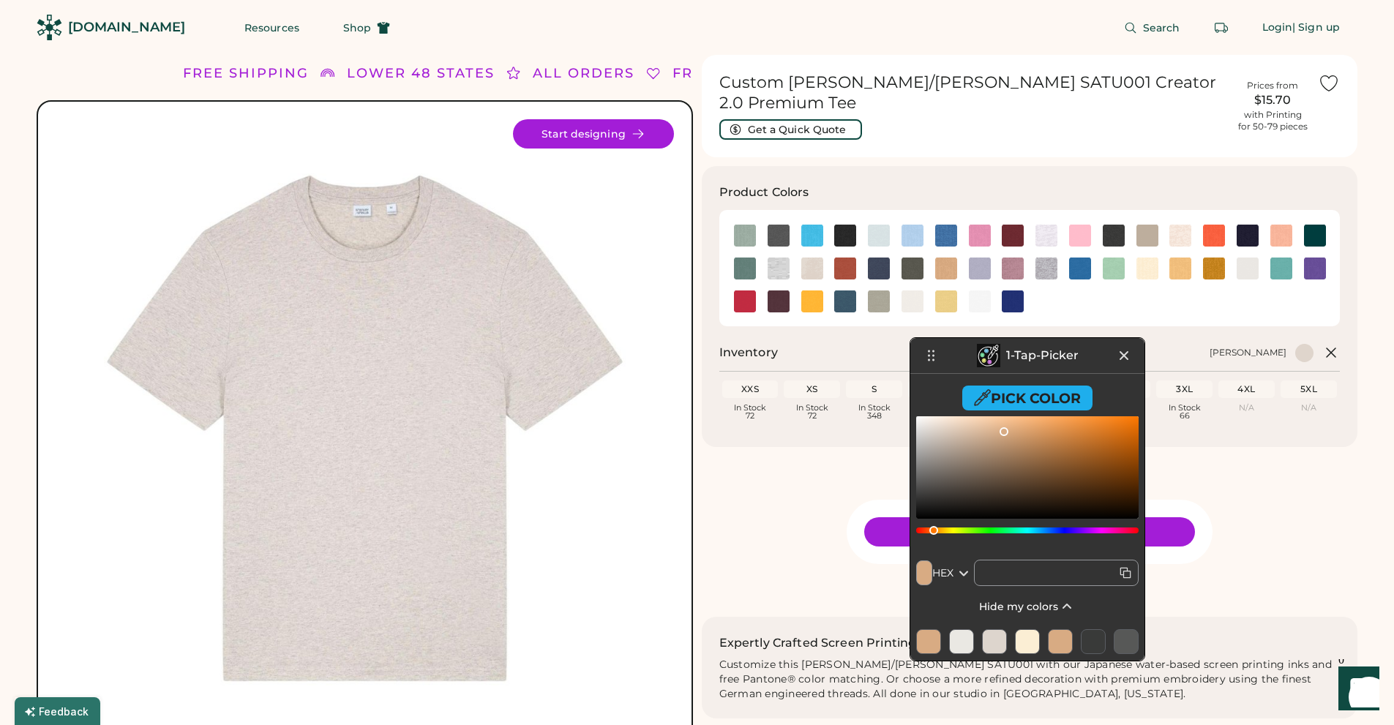
click at [961, 645] on div at bounding box center [961, 641] width 25 height 25
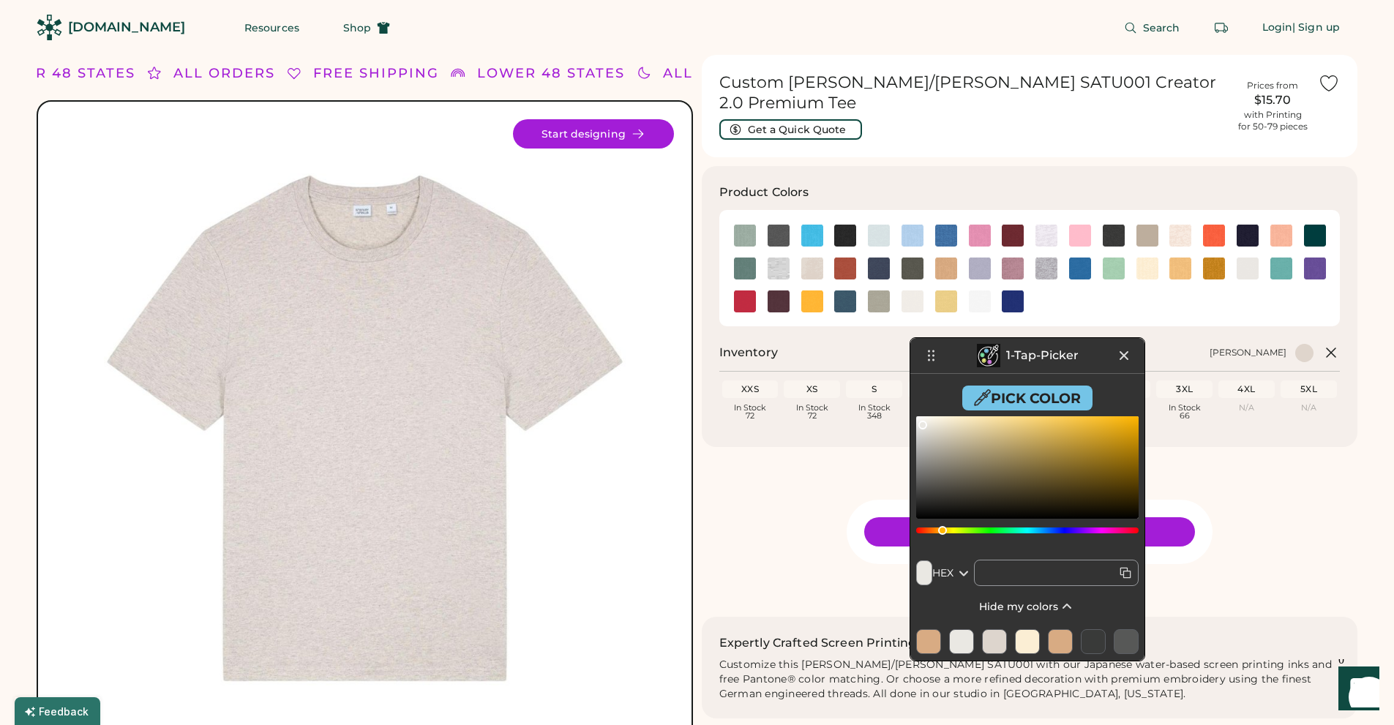
click at [1003, 400] on button "Pick Color" at bounding box center [1027, 398] width 130 height 25
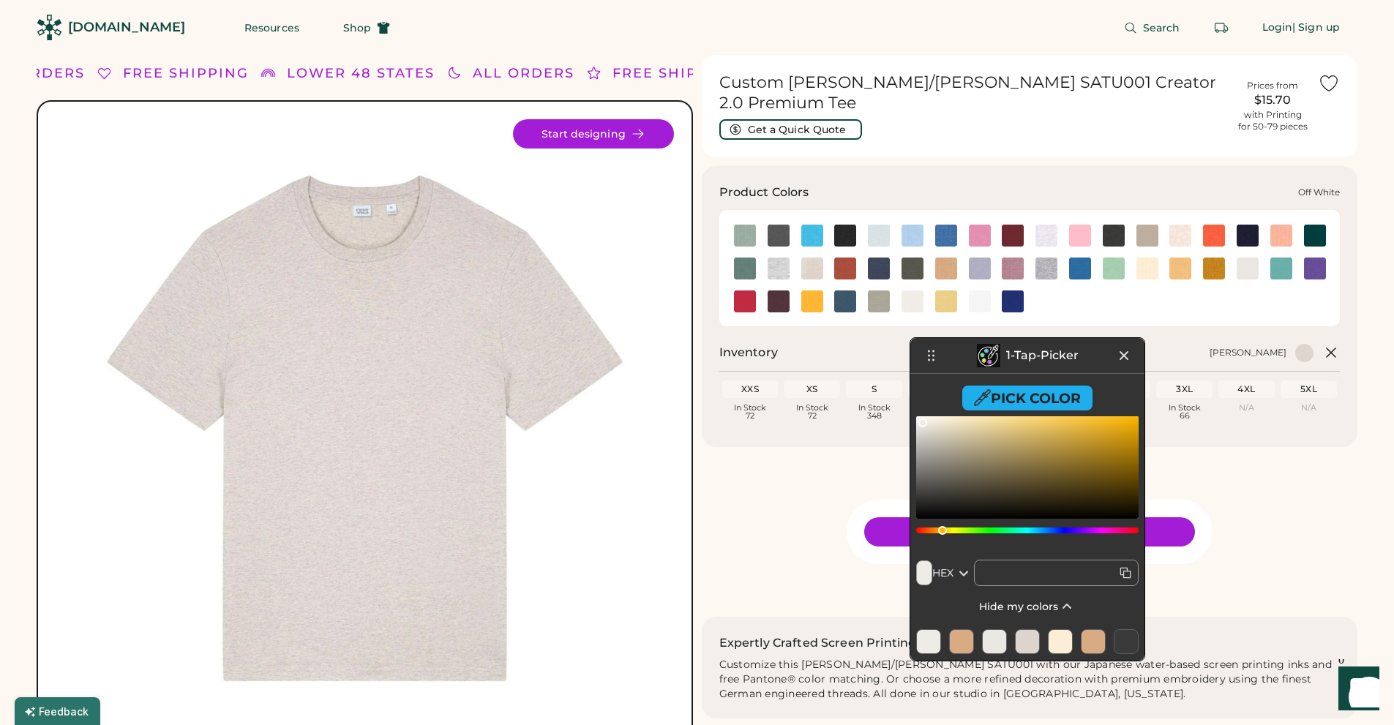
click at [1248, 258] on img at bounding box center [1248, 269] width 22 height 22
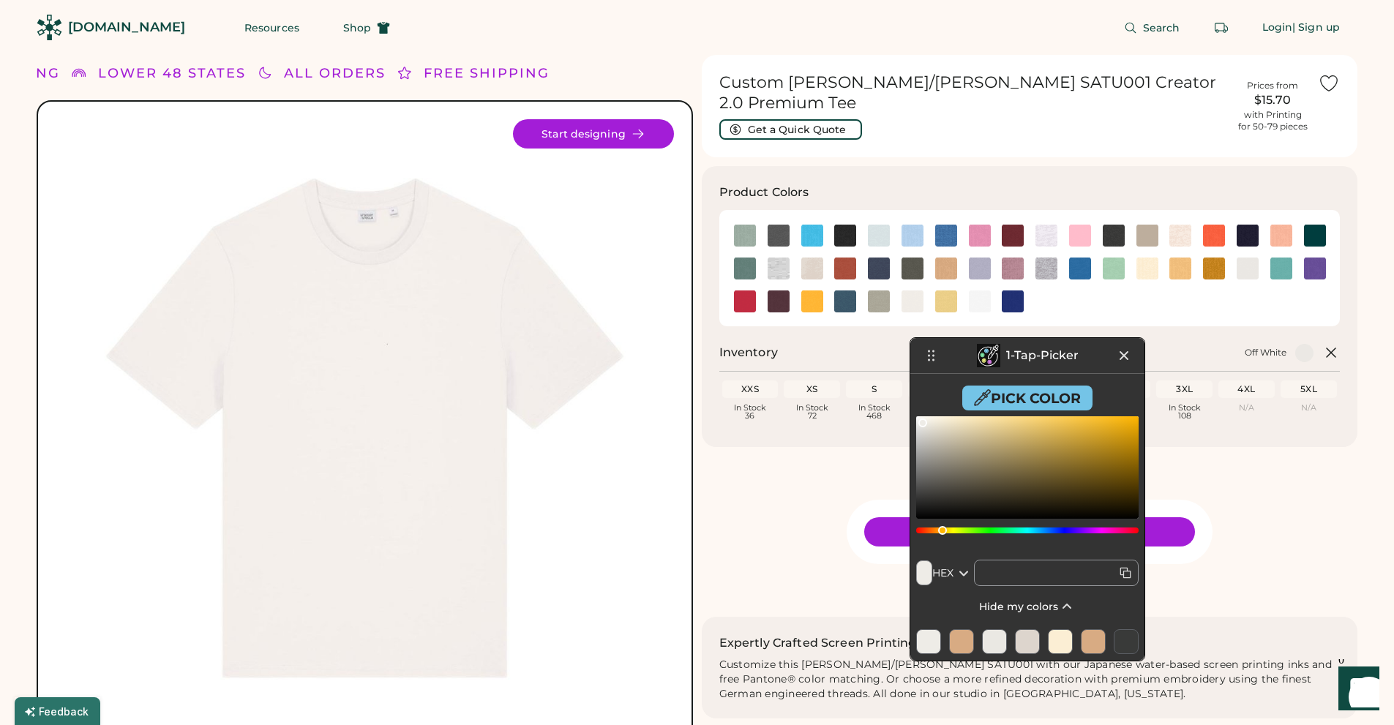
click at [1054, 402] on button "Pick Color" at bounding box center [1027, 398] width 130 height 25
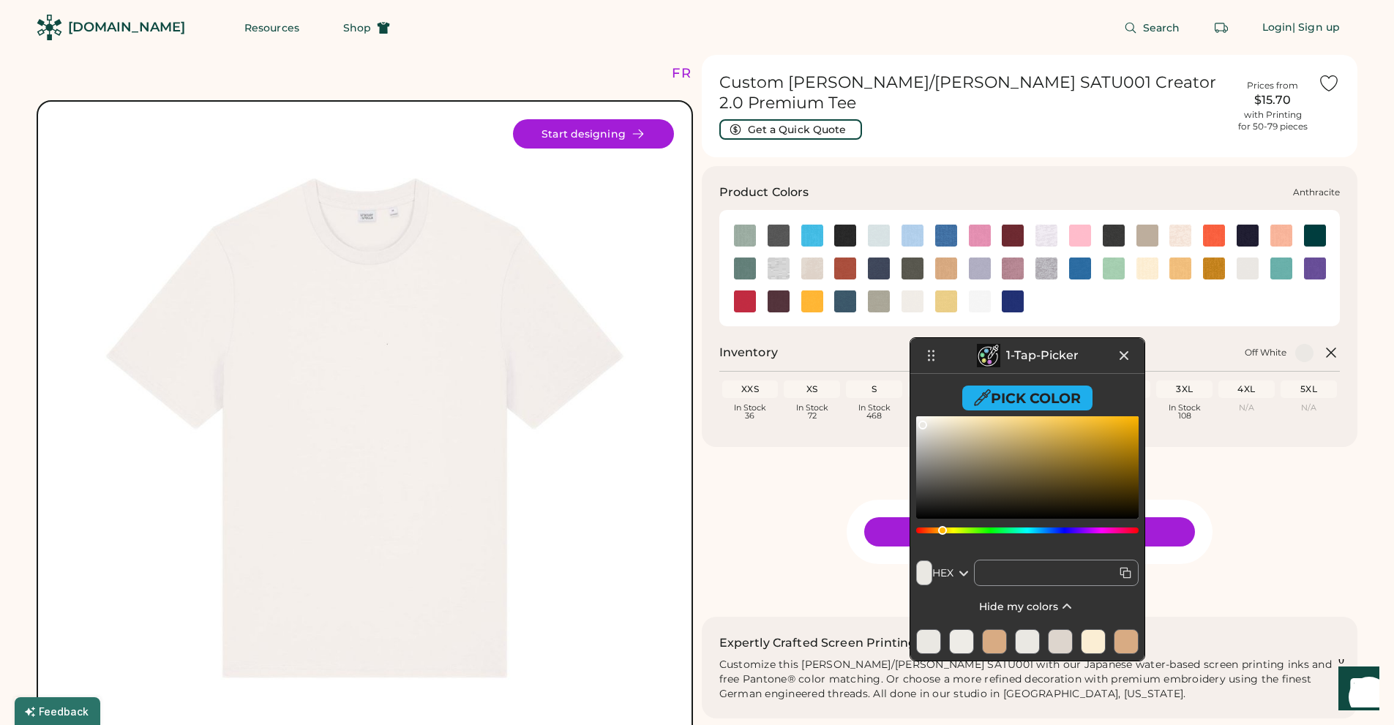
click at [776, 225] on img at bounding box center [779, 236] width 22 height 22
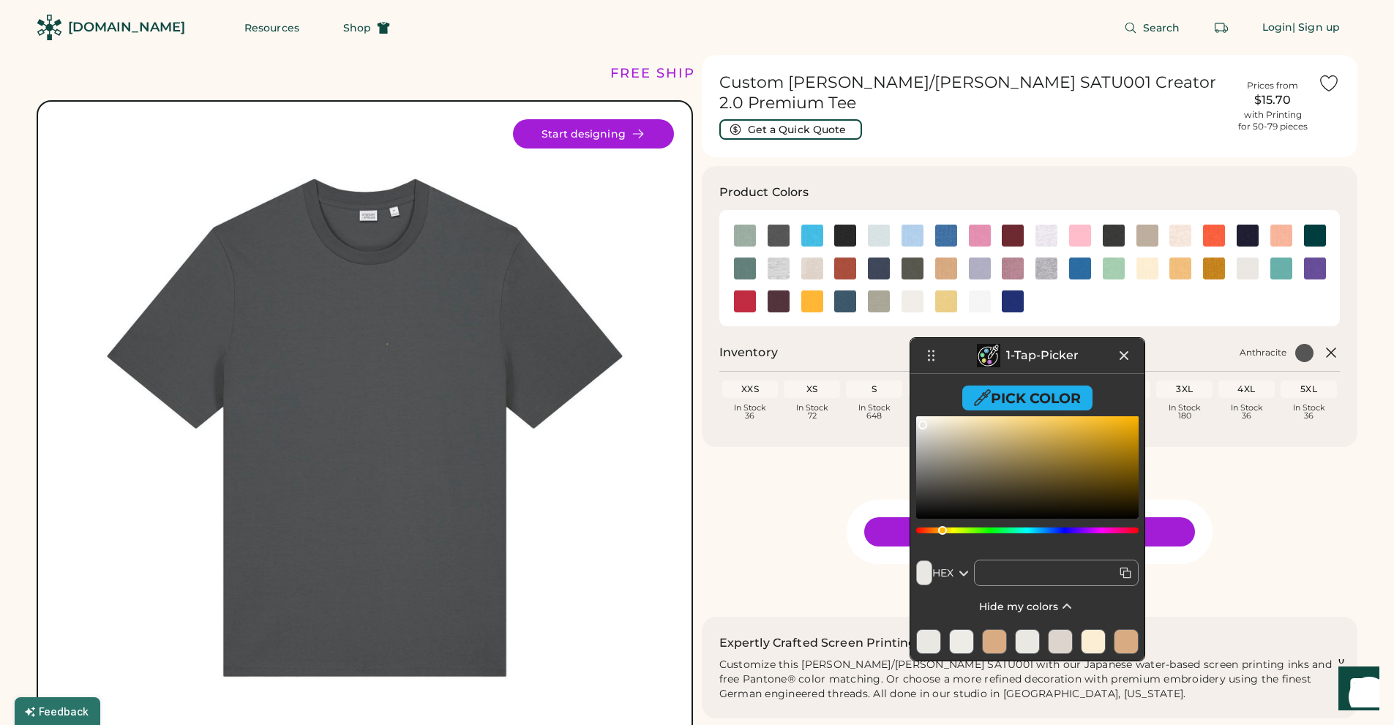
click at [1122, 353] on icon at bounding box center [1123, 355] width 7 height 7
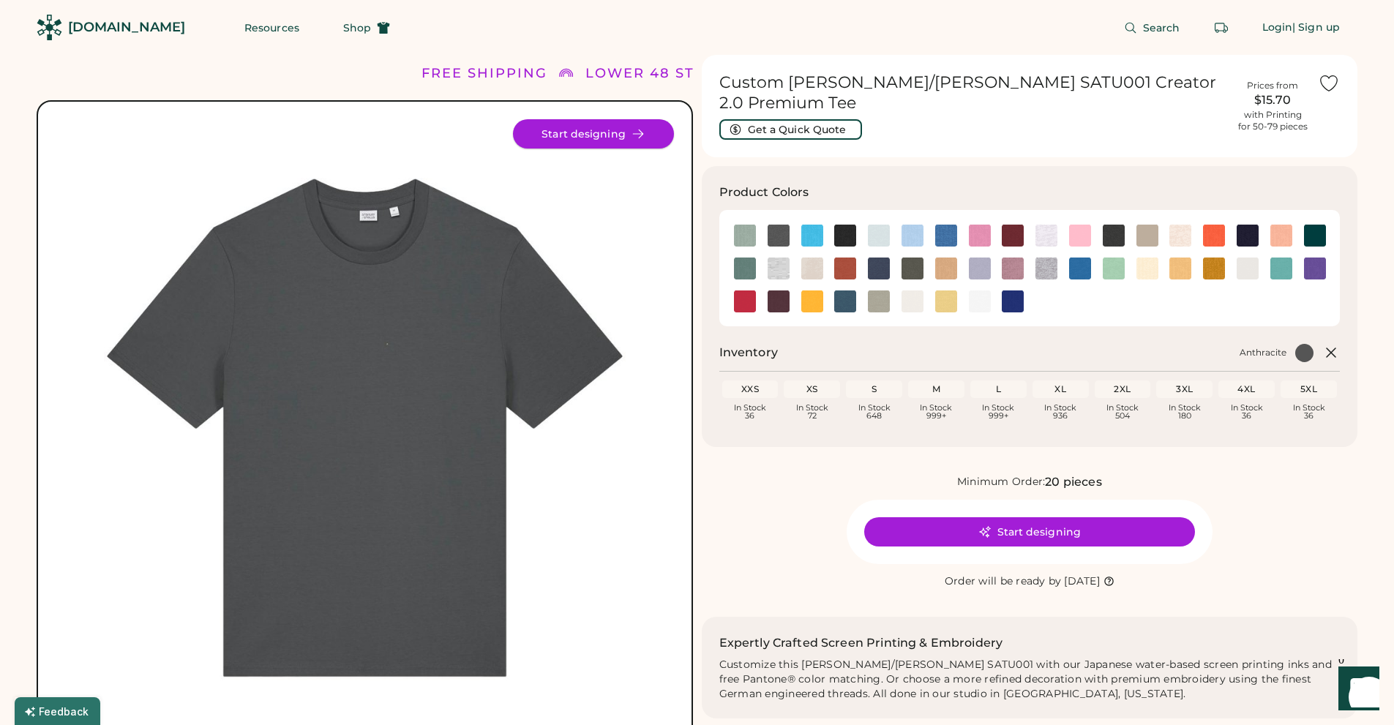
click at [583, 138] on button "Start designing" at bounding box center [593, 133] width 161 height 29
click at [1251, 258] on img at bounding box center [1248, 269] width 22 height 22
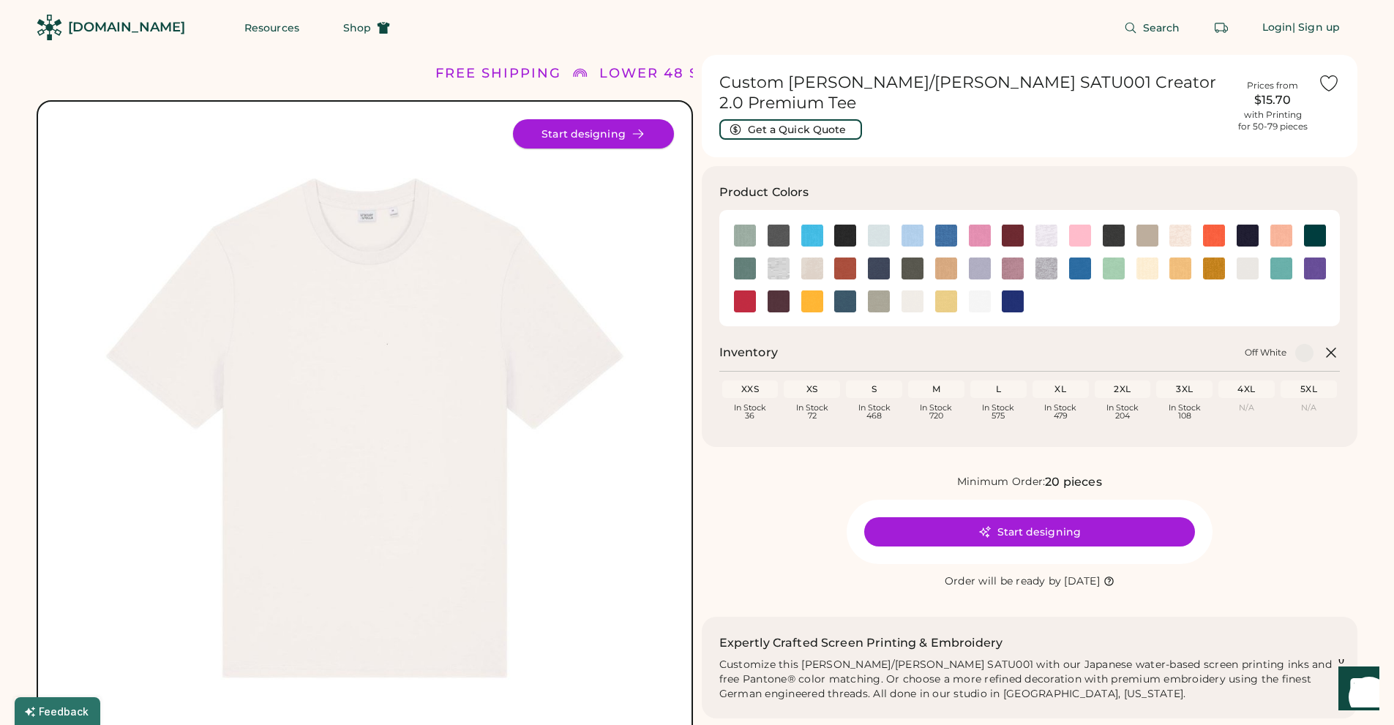
click at [574, 127] on button "Start designing" at bounding box center [593, 133] width 161 height 29
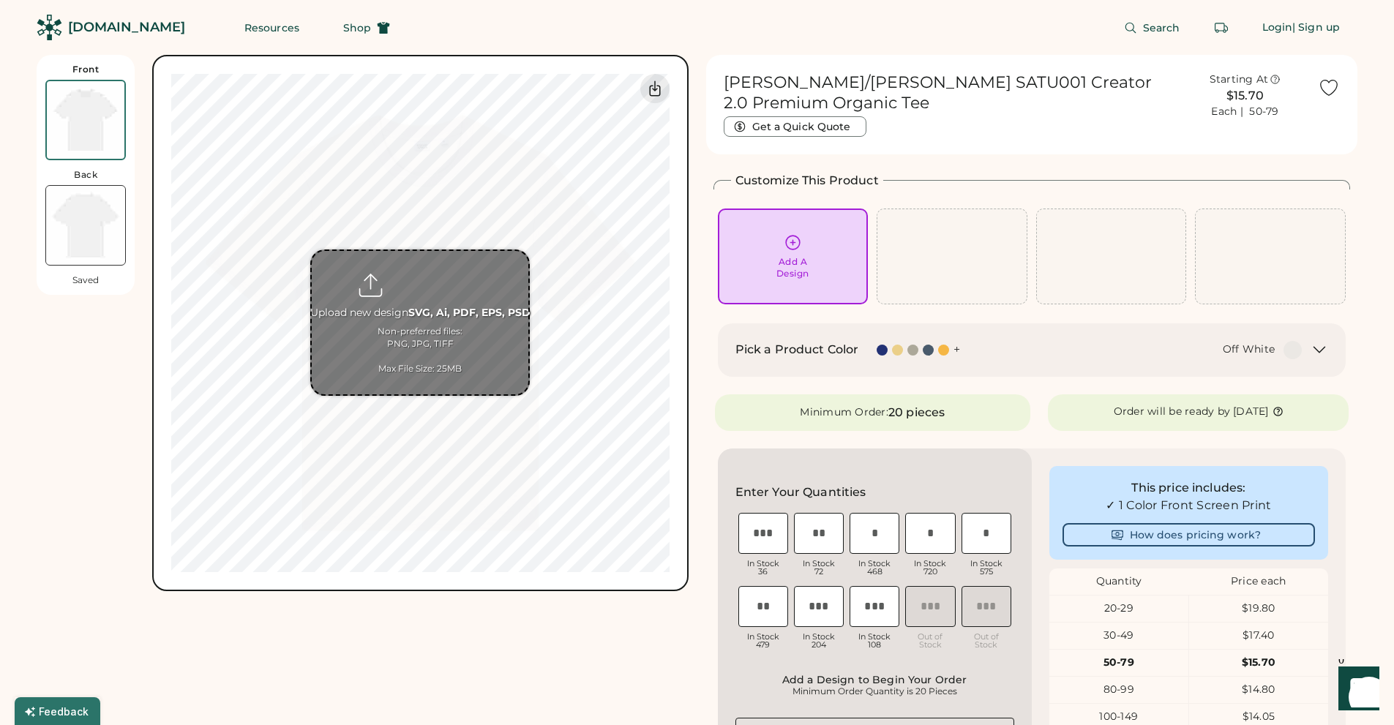
click at [414, 318] on input "file" at bounding box center [420, 322] width 217 height 143
